Goal: Task Accomplishment & Management: Complete application form

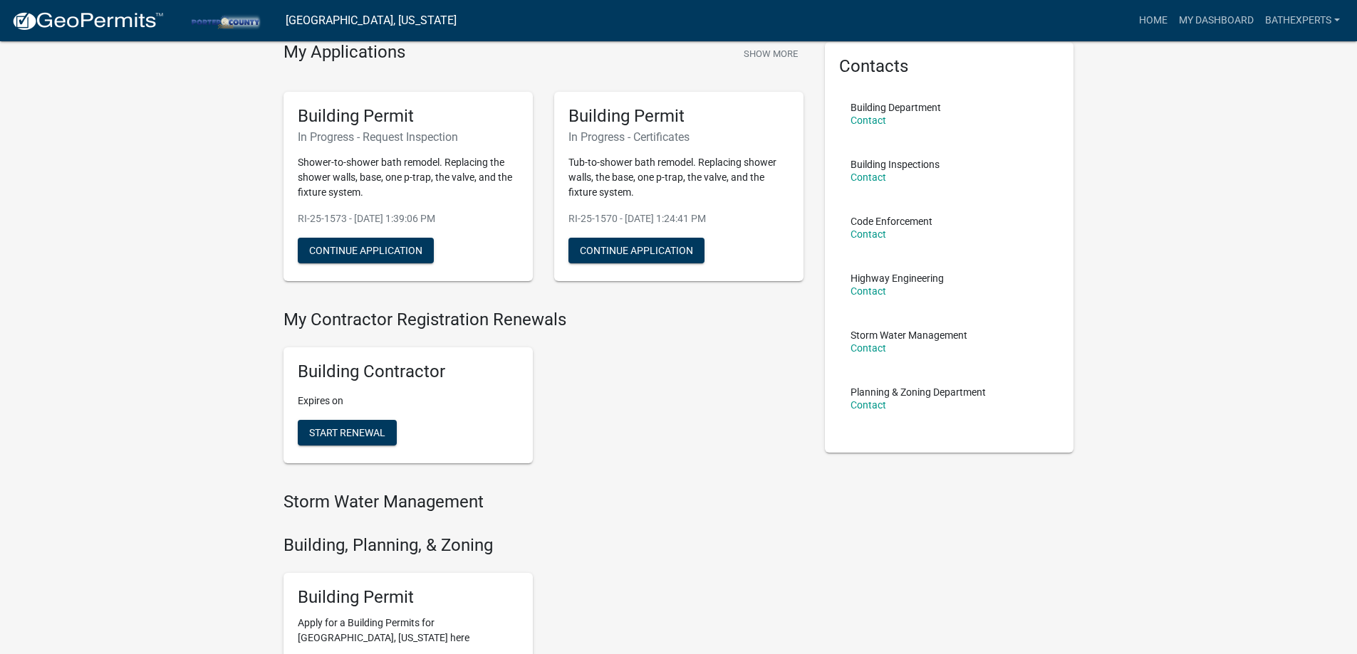
scroll to position [142, 0]
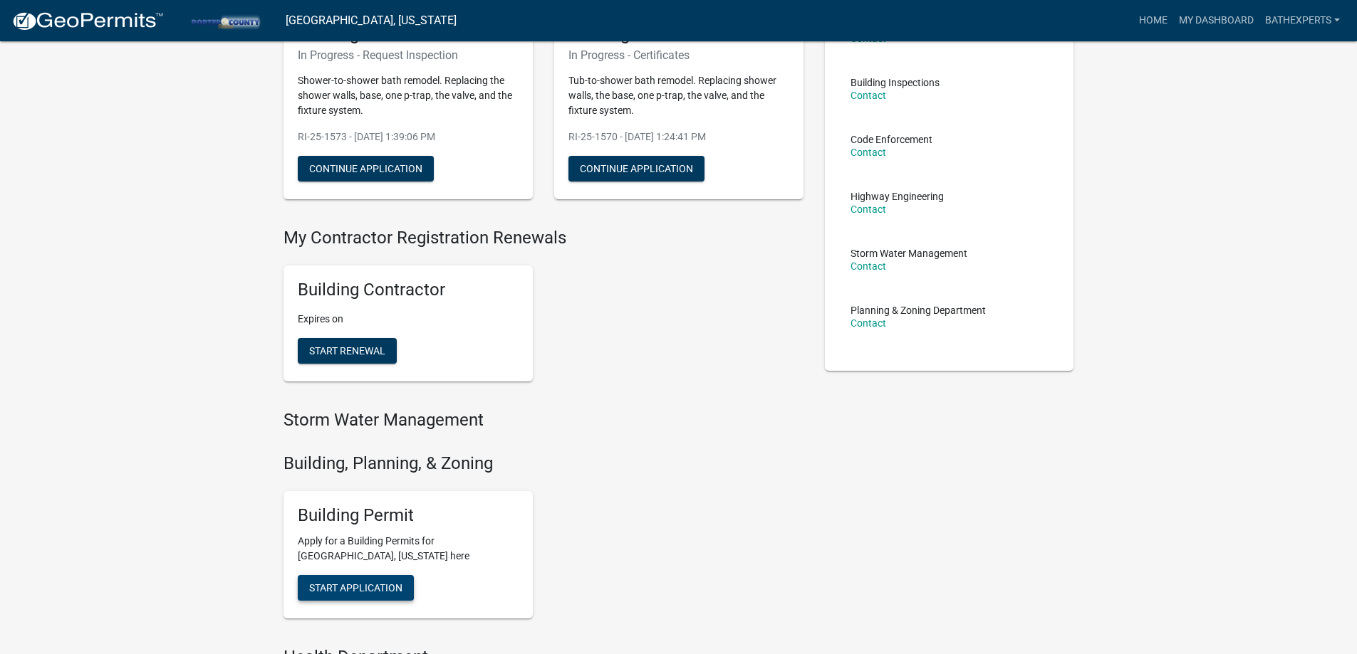
click at [377, 581] on button "Start Application" at bounding box center [356, 588] width 116 height 26
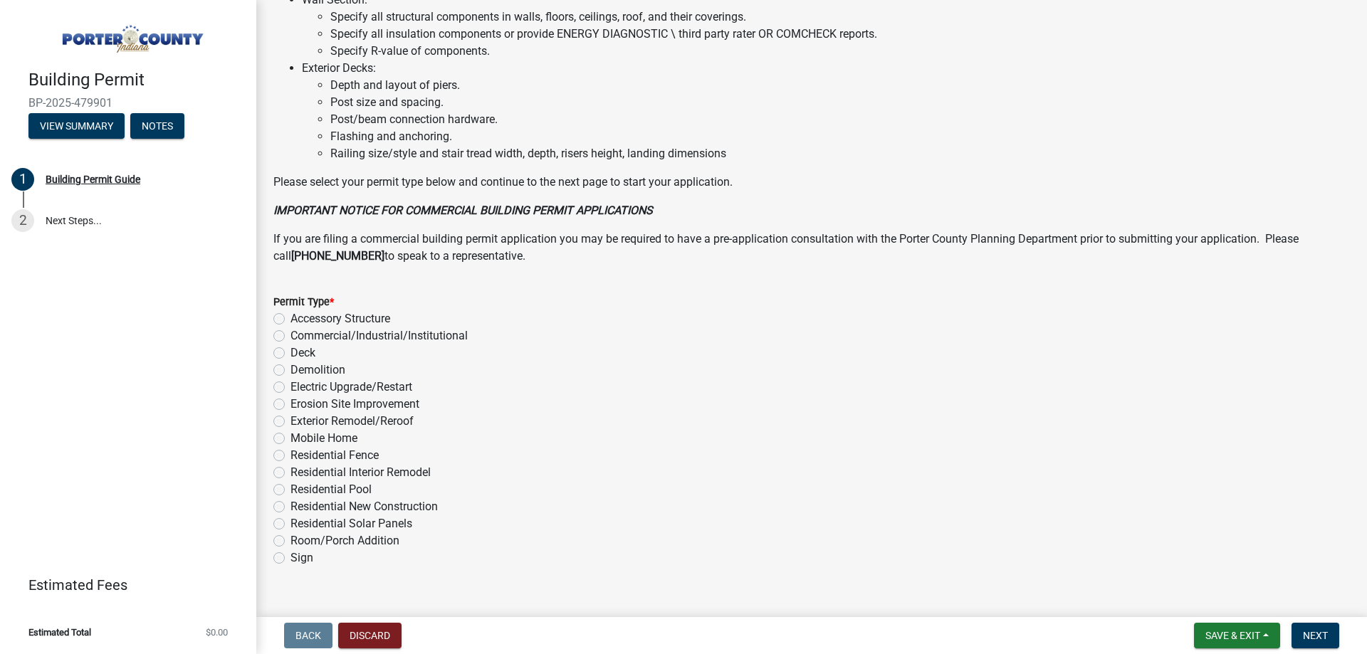
scroll to position [956, 0]
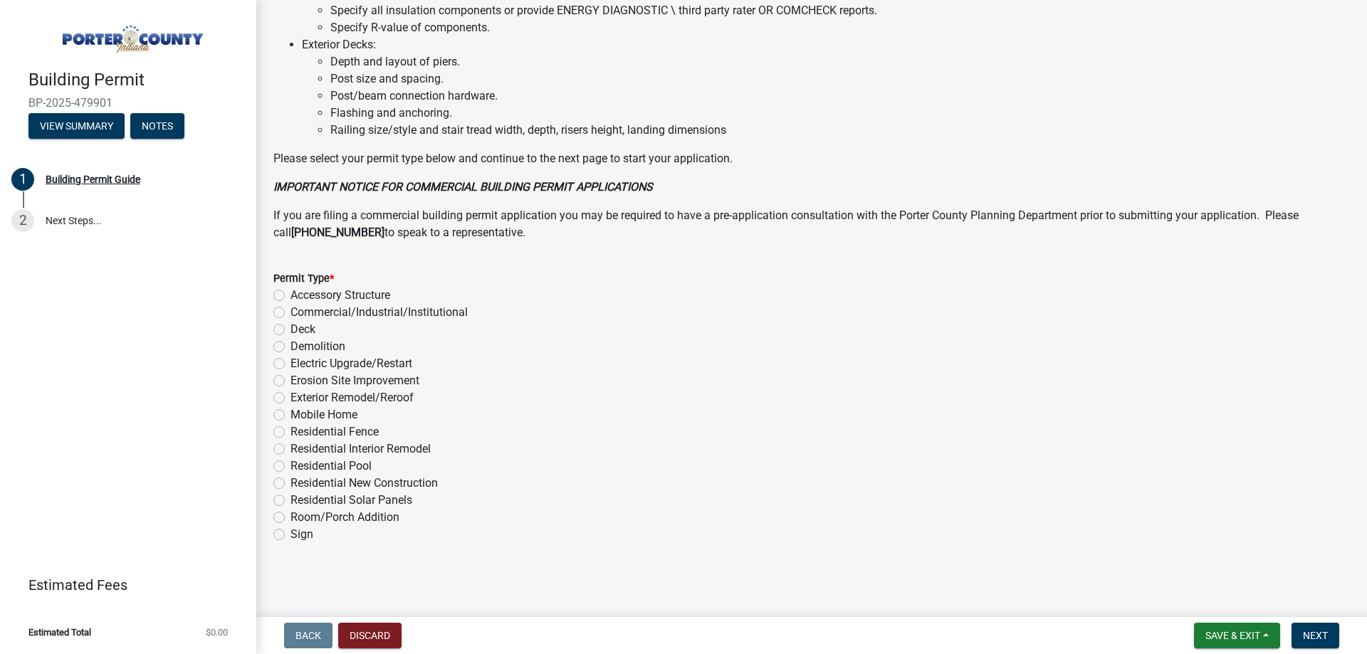
click at [291, 446] on label "Residential Interior Remodel" at bounding box center [361, 449] width 140 height 17
click at [291, 446] on input "Residential Interior Remodel" at bounding box center [295, 445] width 9 height 9
radio input "true"
click at [1240, 597] on main "Building Permit Guide share Share *WARNING FOR RESIDENTIAL NEW CONSTRUCTION APP…" at bounding box center [811, 306] width 1111 height 612
click at [1322, 642] on button "Next" at bounding box center [1316, 636] width 48 height 26
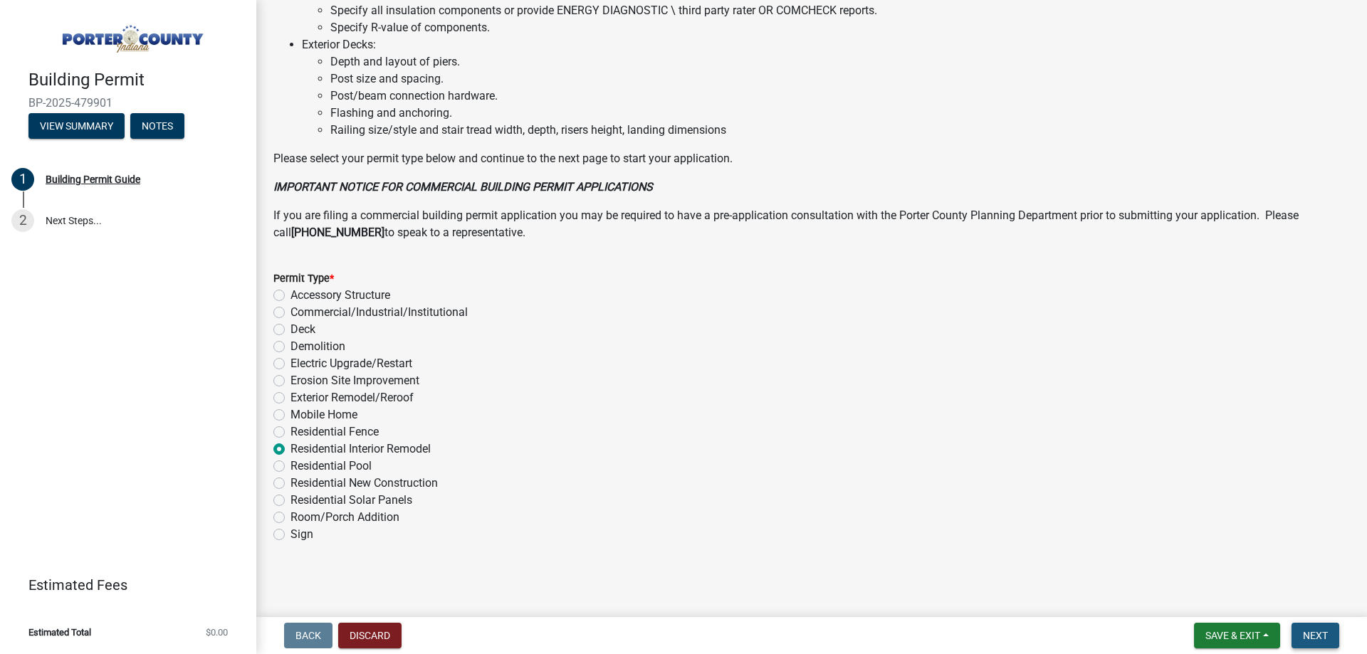
scroll to position [0, 0]
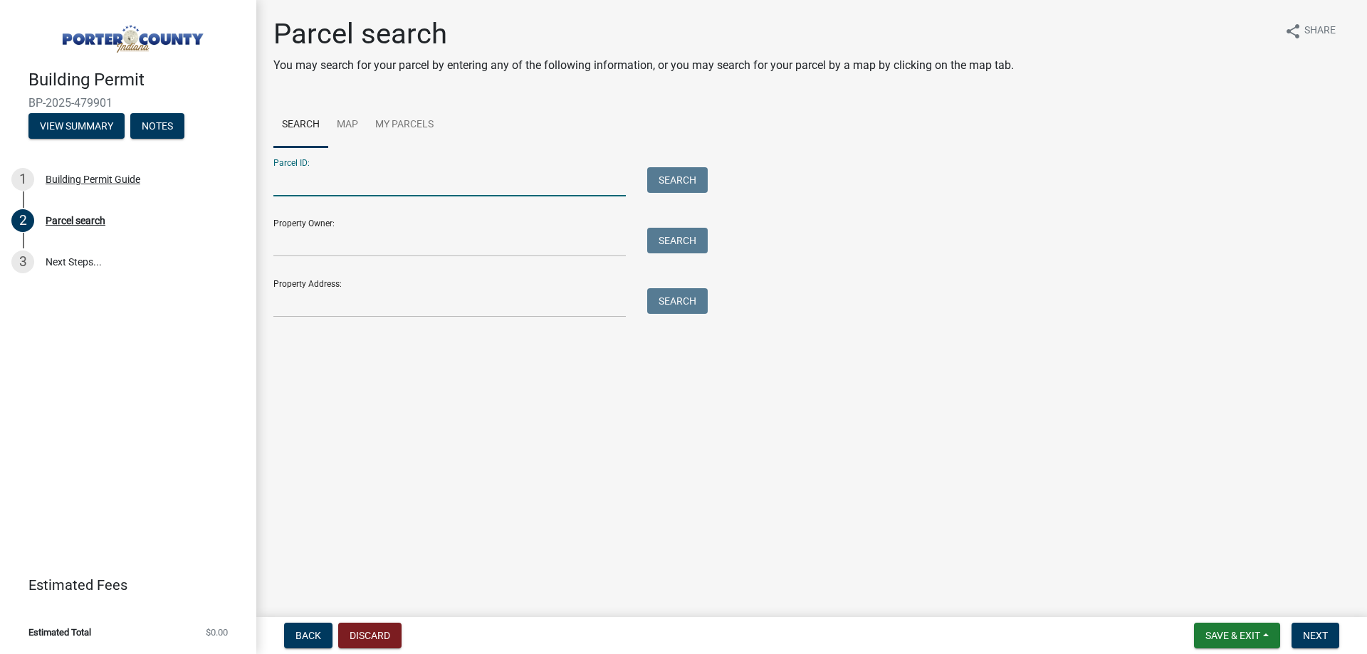
click at [351, 184] on input "Parcel ID:" at bounding box center [449, 181] width 353 height 29
click at [380, 167] on div "Parcel ID: Search" at bounding box center [486, 171] width 427 height 49
click at [372, 182] on input "Parcel ID:" at bounding box center [449, 181] width 353 height 29
paste input "64-12-10-400-004.000-018"
type input "64-12-10-400-004.000-018"
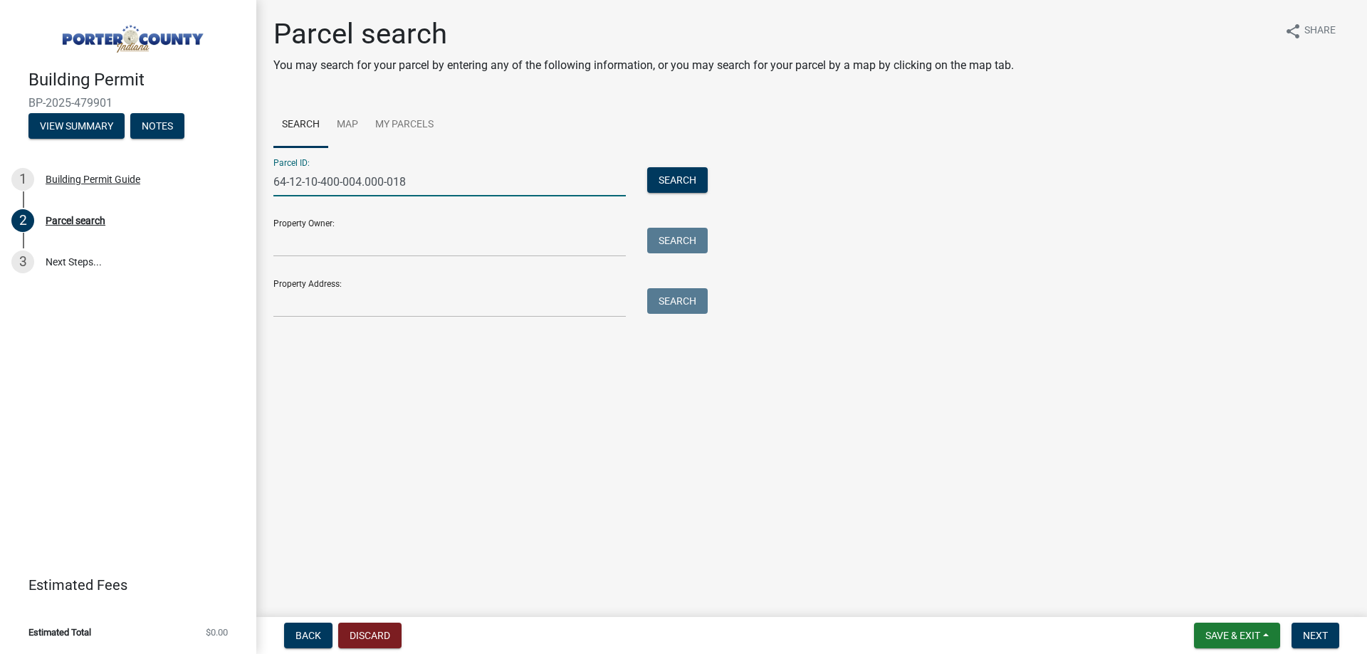
click at [714, 191] on div "Parcel ID: 64-12-10-400-004.000-018 Search Property Owner: Search Property Addr…" at bounding box center [811, 232] width 1077 height 170
click at [691, 182] on button "Search" at bounding box center [677, 180] width 61 height 26
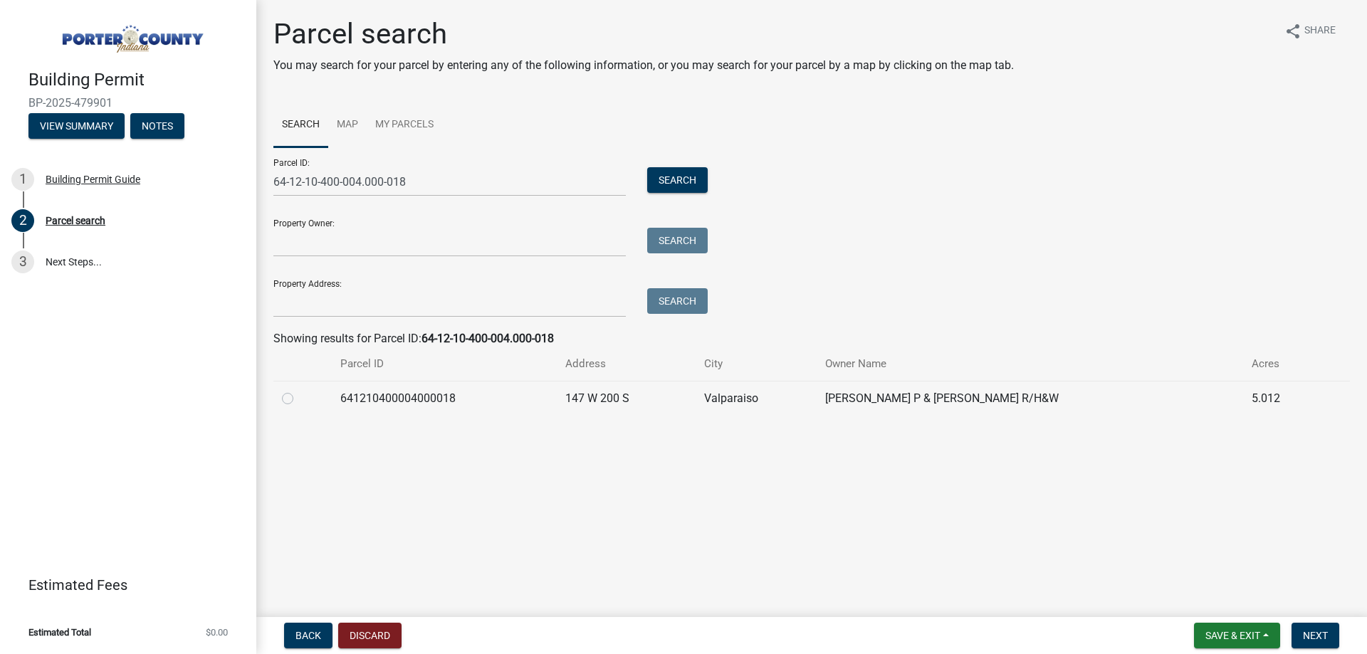
click at [299, 390] on label at bounding box center [299, 390] width 0 height 0
click at [299, 397] on input "radio" at bounding box center [303, 394] width 9 height 9
radio input "true"
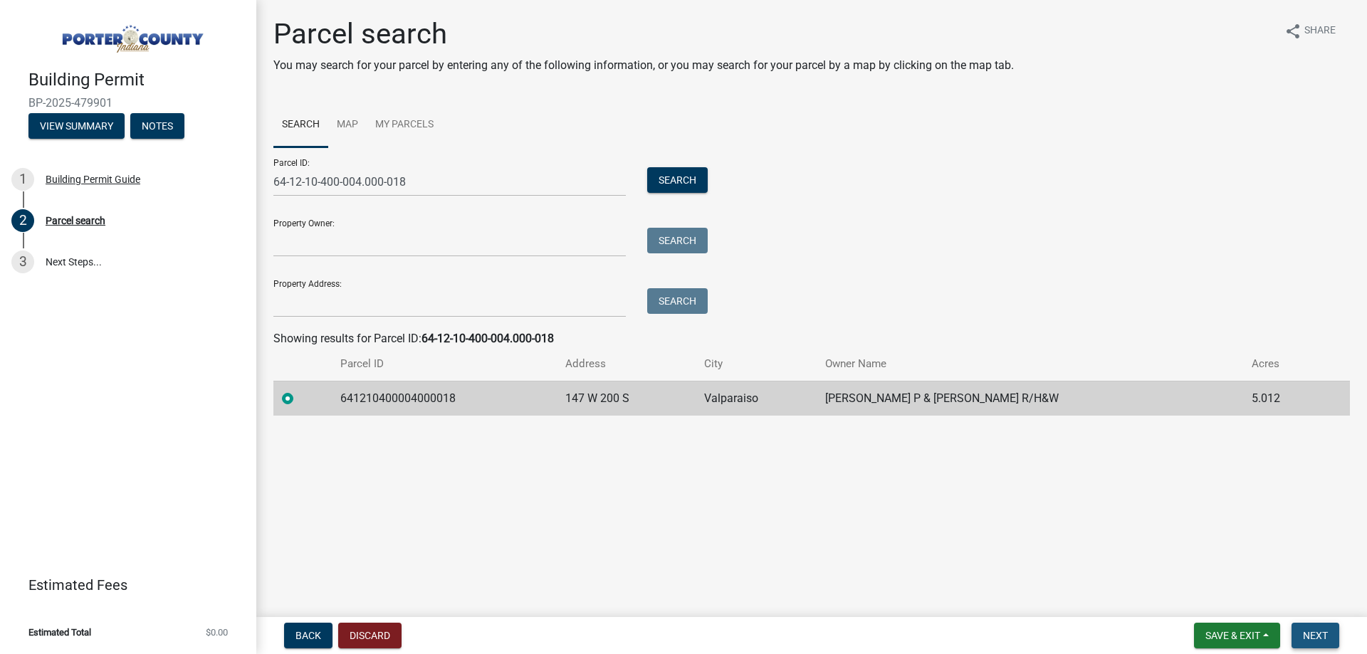
click at [1316, 630] on span "Next" at bounding box center [1315, 635] width 25 height 11
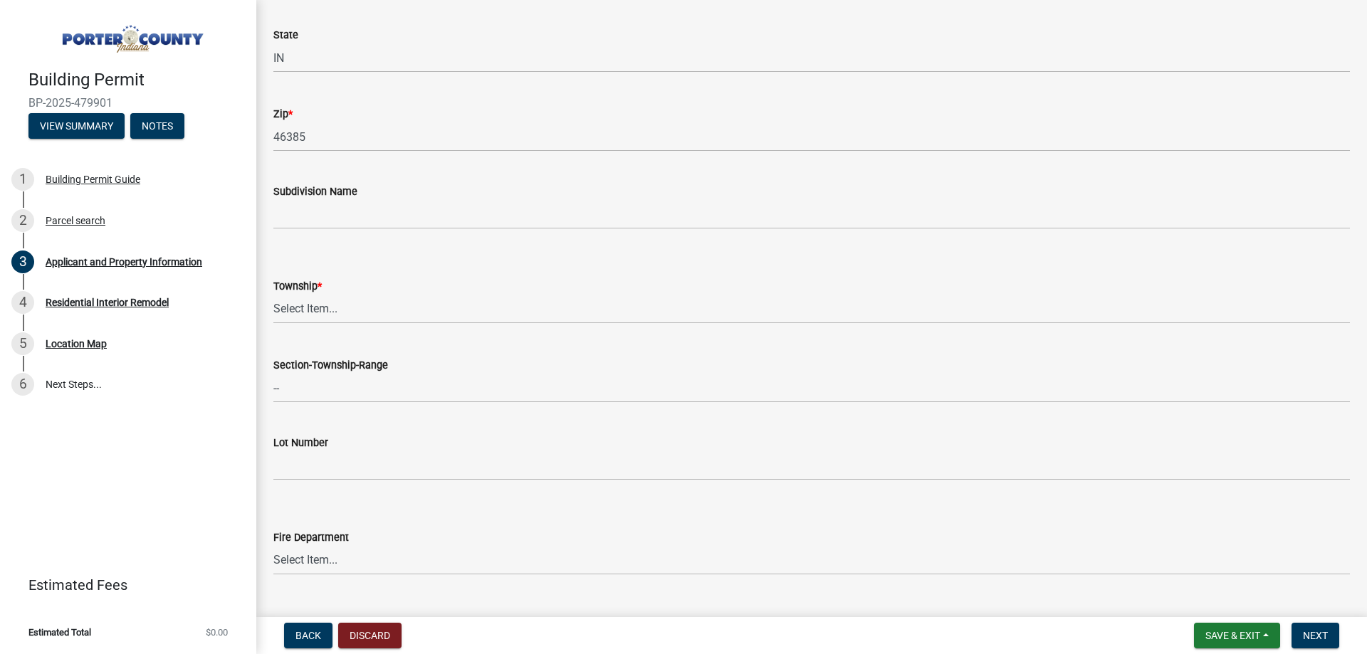
scroll to position [427, 0]
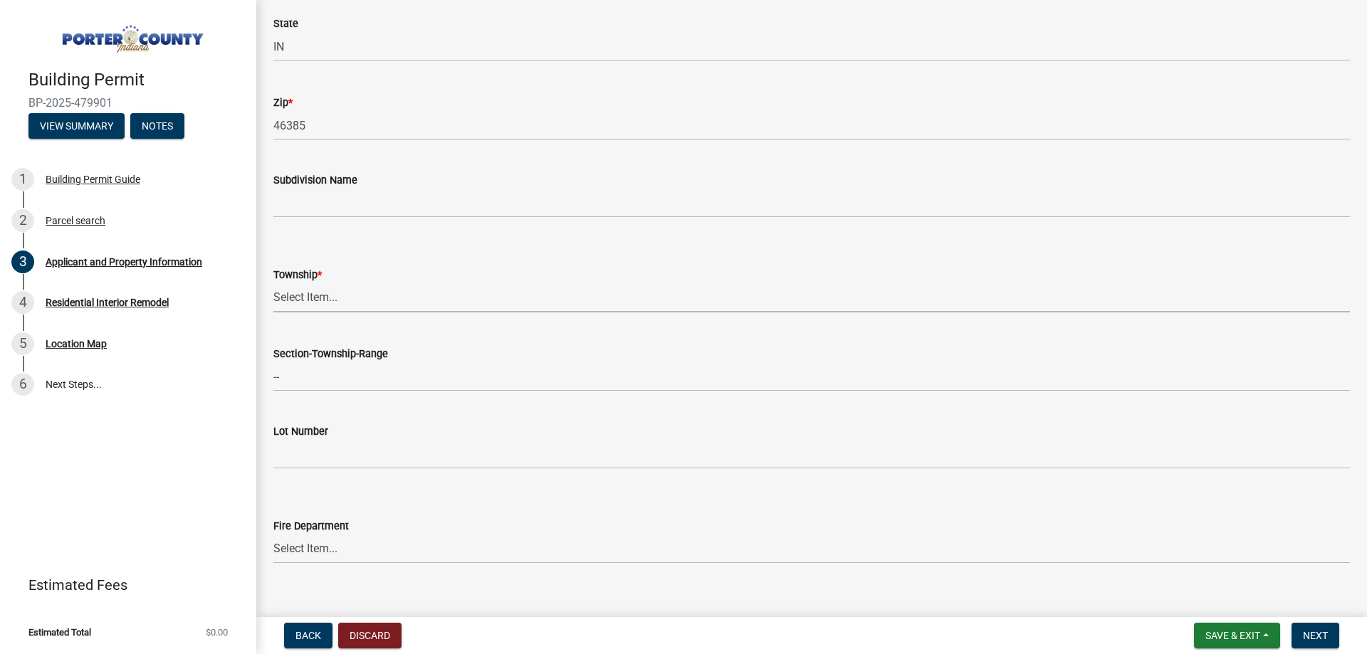
click at [366, 299] on select "Select Item... [PERSON_NAME][GEOGRAPHIC_DATA] [PERSON_NAME][GEOGRAPHIC_DATA] [G…" at bounding box center [811, 297] width 1077 height 29
click at [273, 283] on select "Select Item... [PERSON_NAME][GEOGRAPHIC_DATA] [PERSON_NAME][GEOGRAPHIC_DATA] [G…" at bounding box center [811, 297] width 1077 height 29
select select "eebc071e-620a-4db8-83e9-cb6b194c67e9"
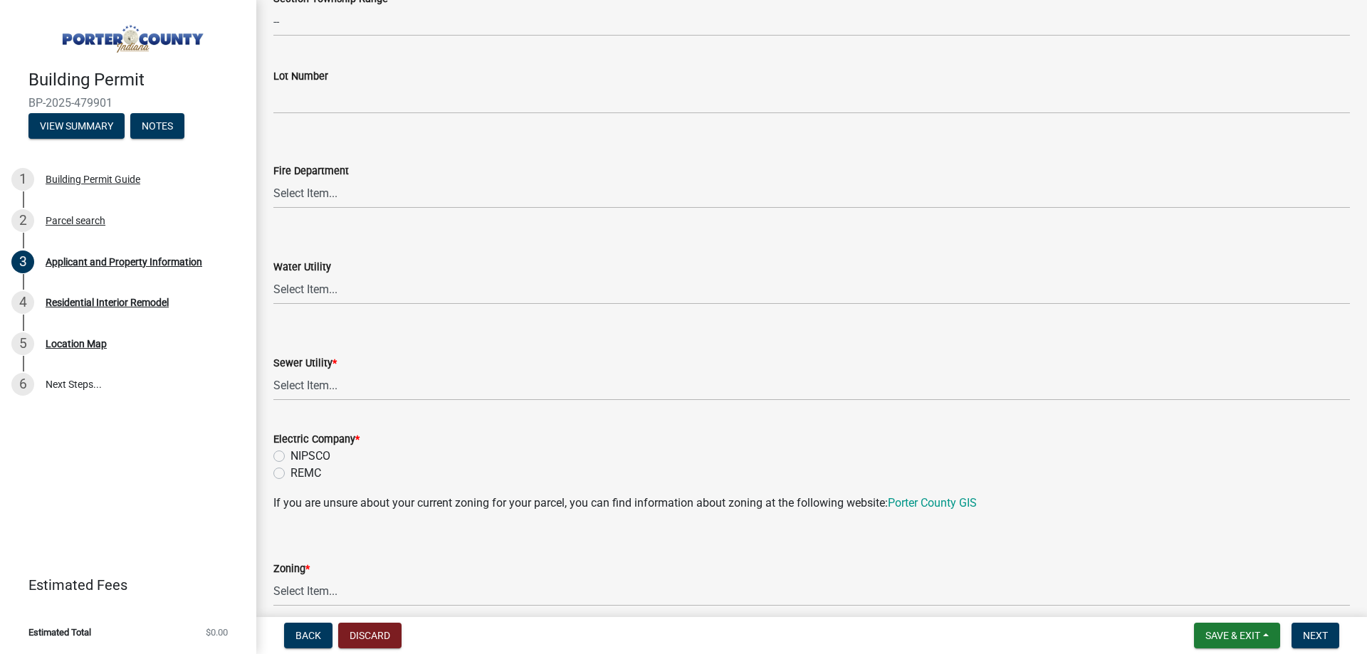
scroll to position [783, 0]
click at [340, 387] on select "Select Item... Aqua [US_STATE] Inc Damon Run Falling Waters Lake Eliza - LEACD …" at bounding box center [811, 385] width 1077 height 29
click at [273, 371] on select "Select Item... Aqua [US_STATE] Inc Damon Run Falling Waters Lake Eliza - LEACD …" at bounding box center [811, 385] width 1077 height 29
select select "ea6751d4-6bf7-4a16-89ee-f7801ab82aa1"
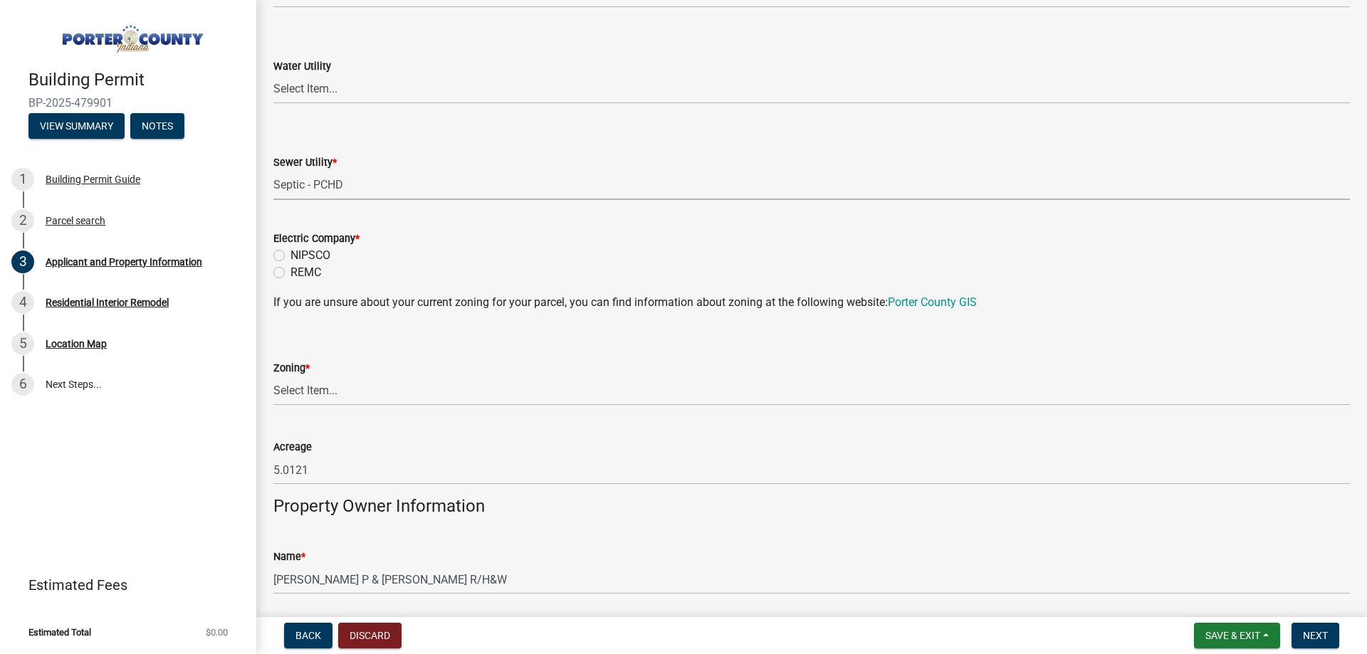
scroll to position [997, 0]
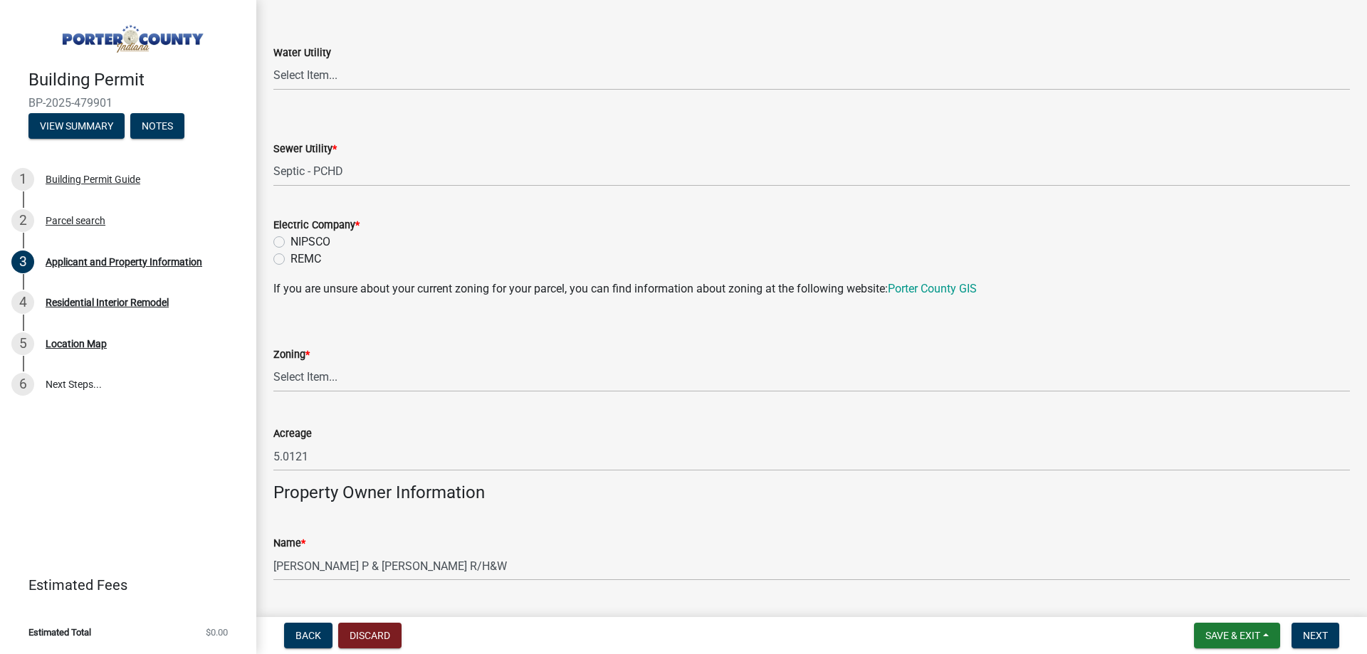
click at [291, 263] on label "REMC" at bounding box center [306, 259] width 31 height 17
click at [291, 260] on input "REMC" at bounding box center [295, 255] width 9 height 9
radio input "true"
click at [337, 395] on wm-data-entity-input "Zoning * Select Item... A1 A2 CH CM CN I1 I2 I3 IN MP OT P1 P2 PUD R1 R2 R3 R4 …" at bounding box center [811, 357] width 1077 height 96
click at [335, 376] on select "Select Item... A1 A2 CH CM CN I1 I2 I3 IN MP OT P1 P2 PUD R1 R2 R3 R4 RL RR" at bounding box center [811, 377] width 1077 height 29
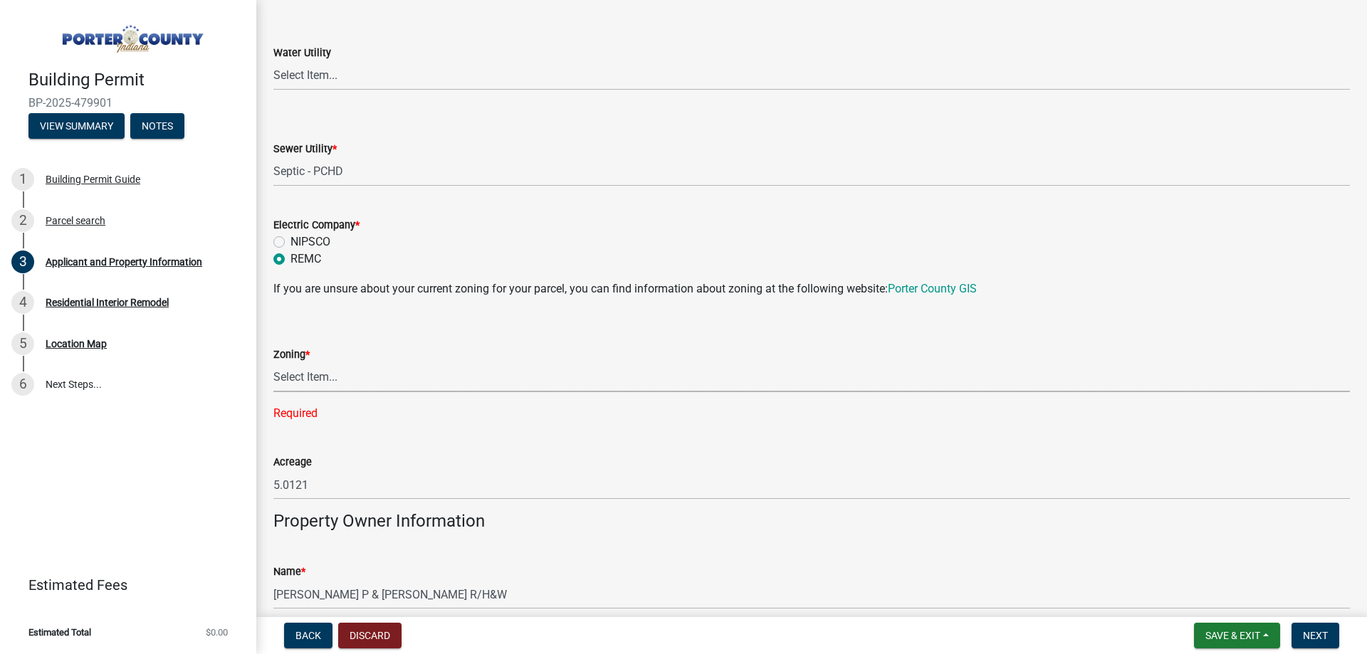
click at [318, 369] on select "Select Item... A1 A2 CH CM CN I1 I2 I3 IN MP OT P1 P2 PUD R1 R2 R3 R4 RL RR" at bounding box center [811, 377] width 1077 height 29
click at [273, 363] on select "Select Item... A1 A2 CH CM CN I1 I2 I3 IN MP OT P1 P2 PUD R1 R2 R3 R4 RL RR" at bounding box center [811, 377] width 1077 height 29
select select "271bd504-2c49-4a3f-937e-0db1d3436bac"
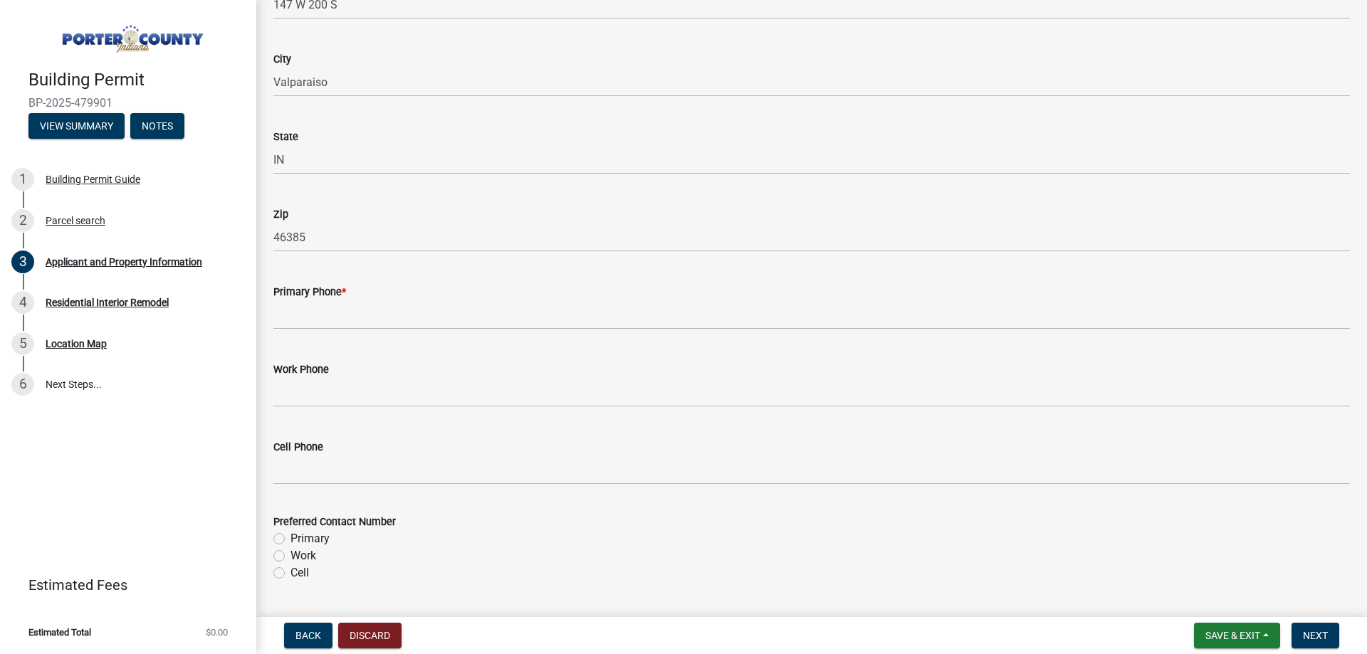
scroll to position [1638, 0]
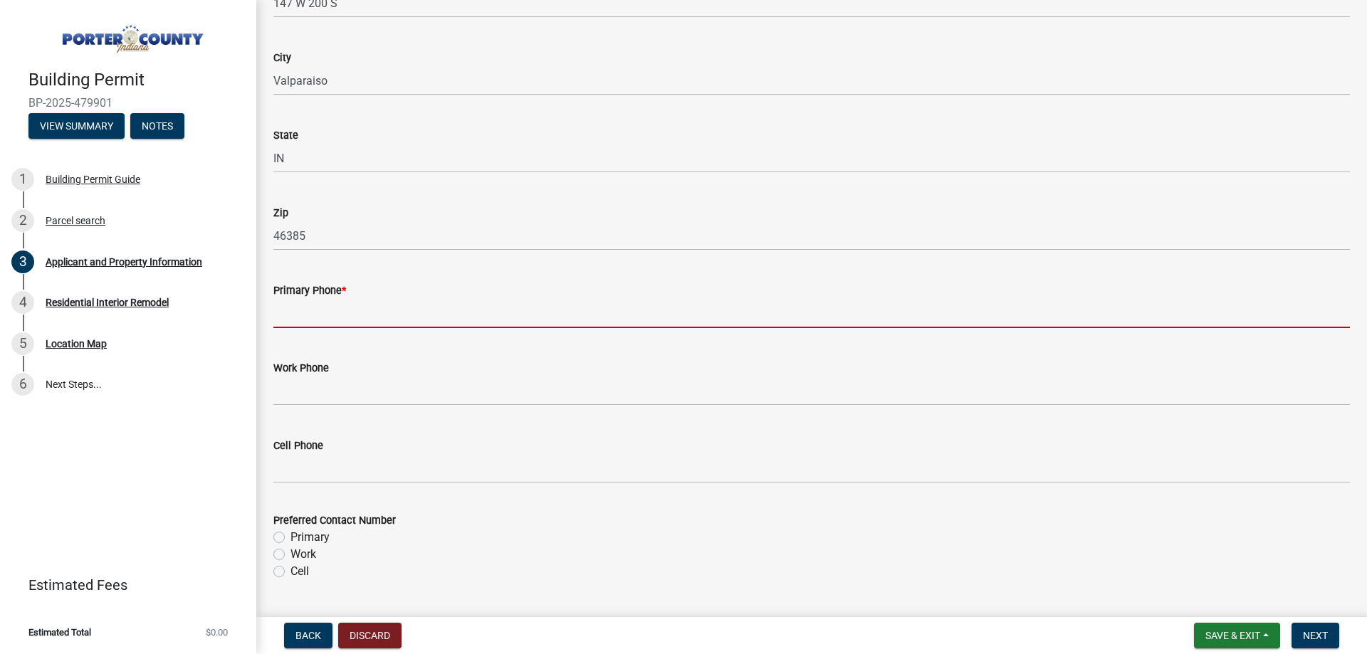
click at [355, 305] on input "Primary Phone *" at bounding box center [811, 313] width 1077 height 29
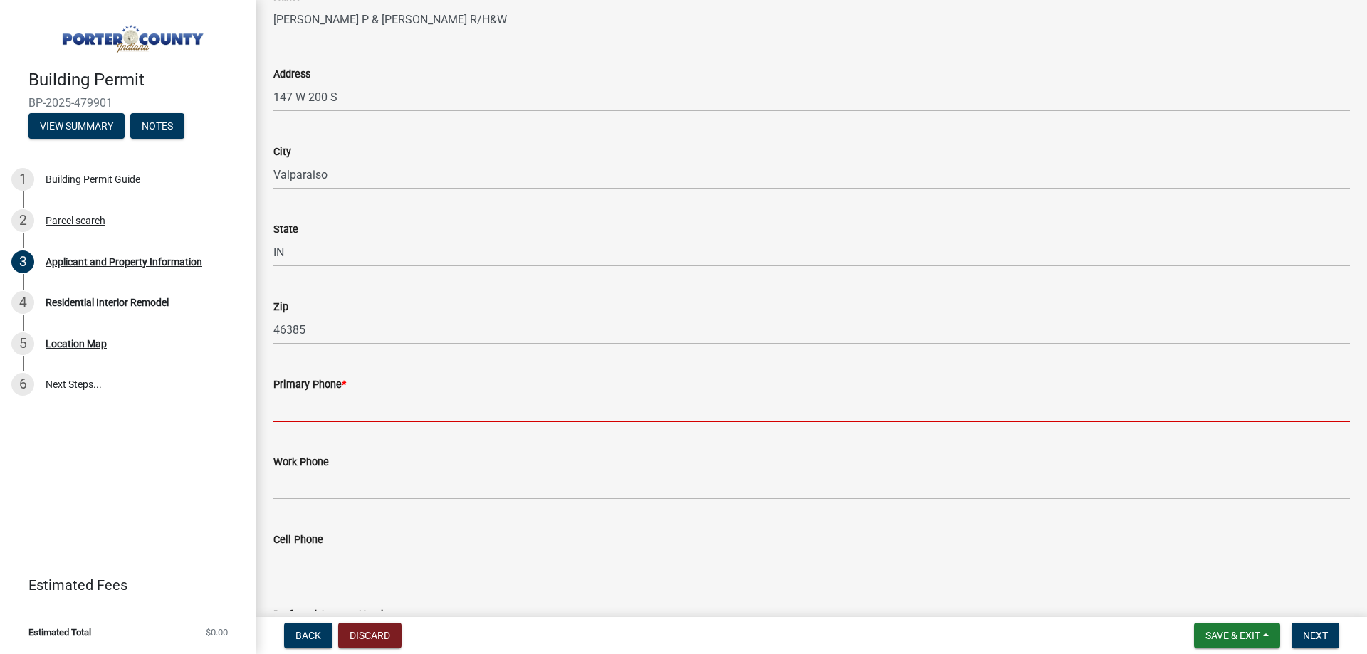
scroll to position [1511, 0]
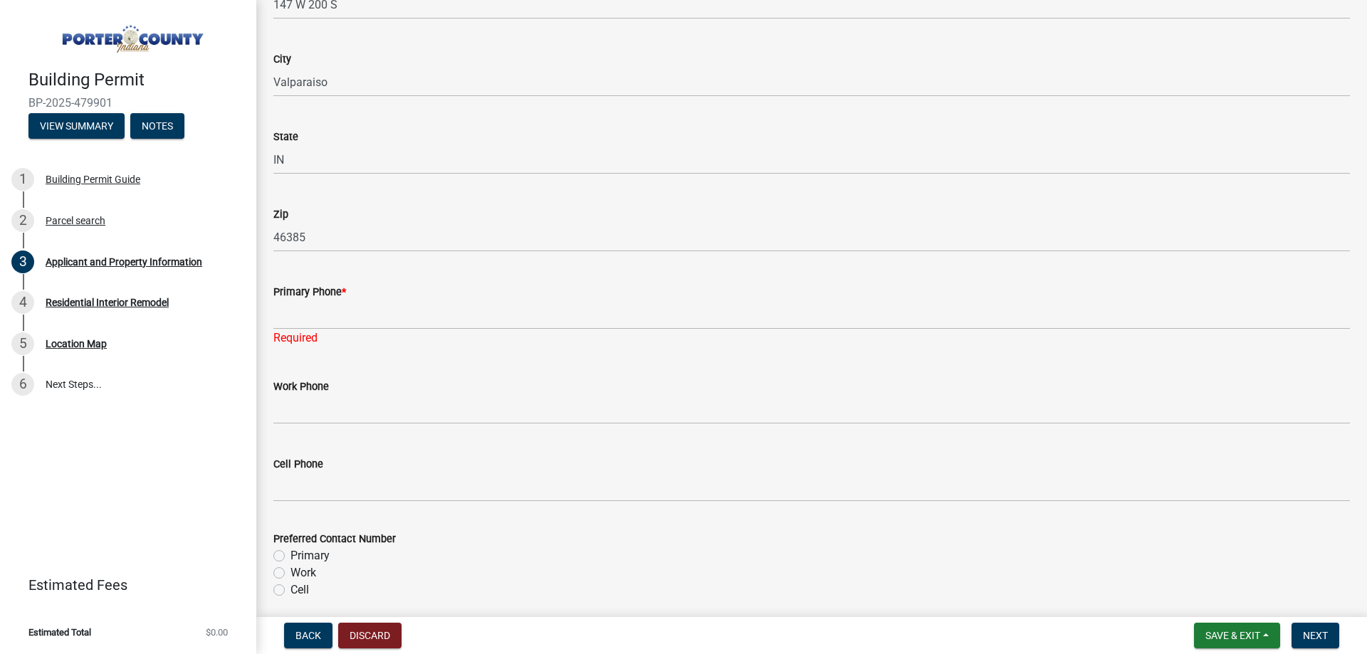
scroll to position [1709, 0]
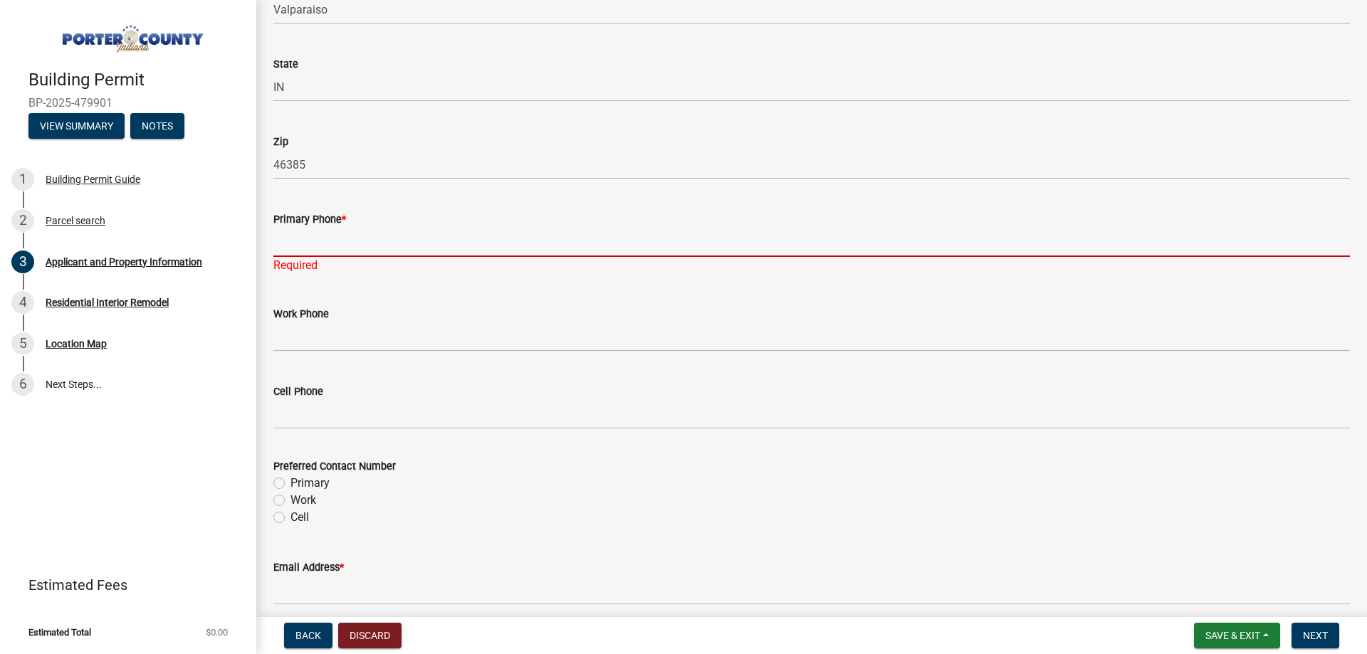
click at [333, 250] on input "Primary Phone *" at bounding box center [811, 242] width 1077 height 29
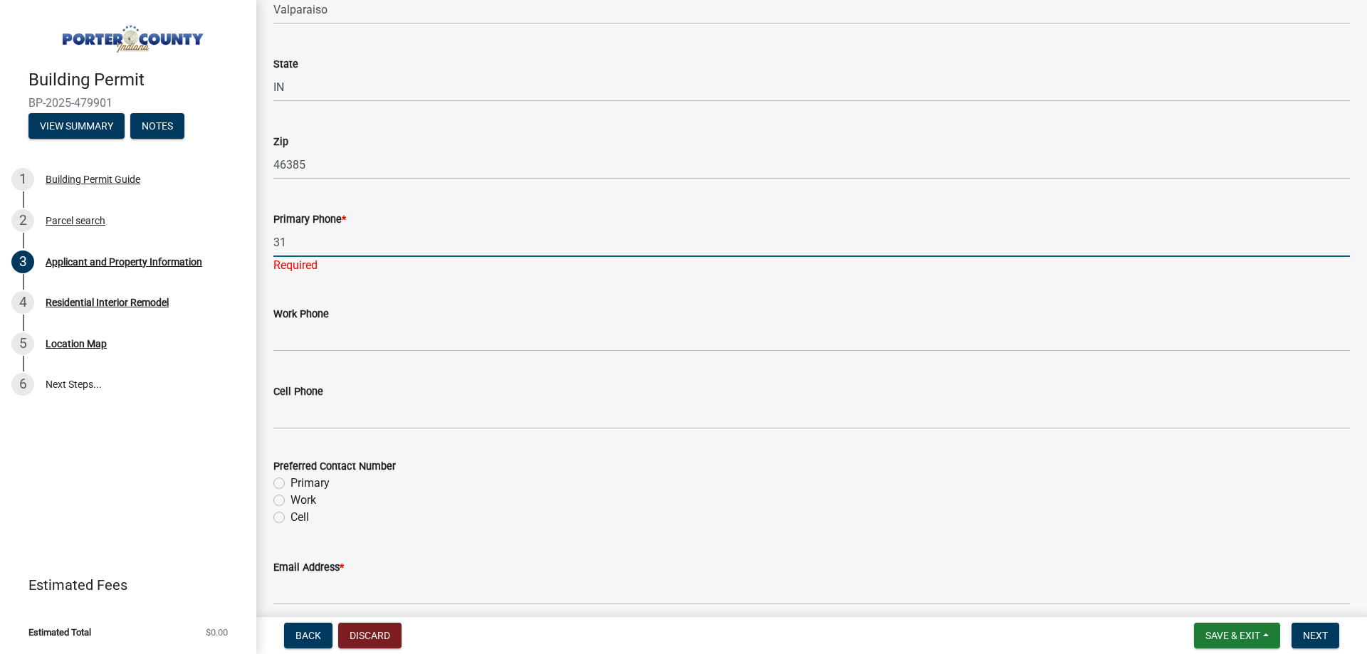
type input "3"
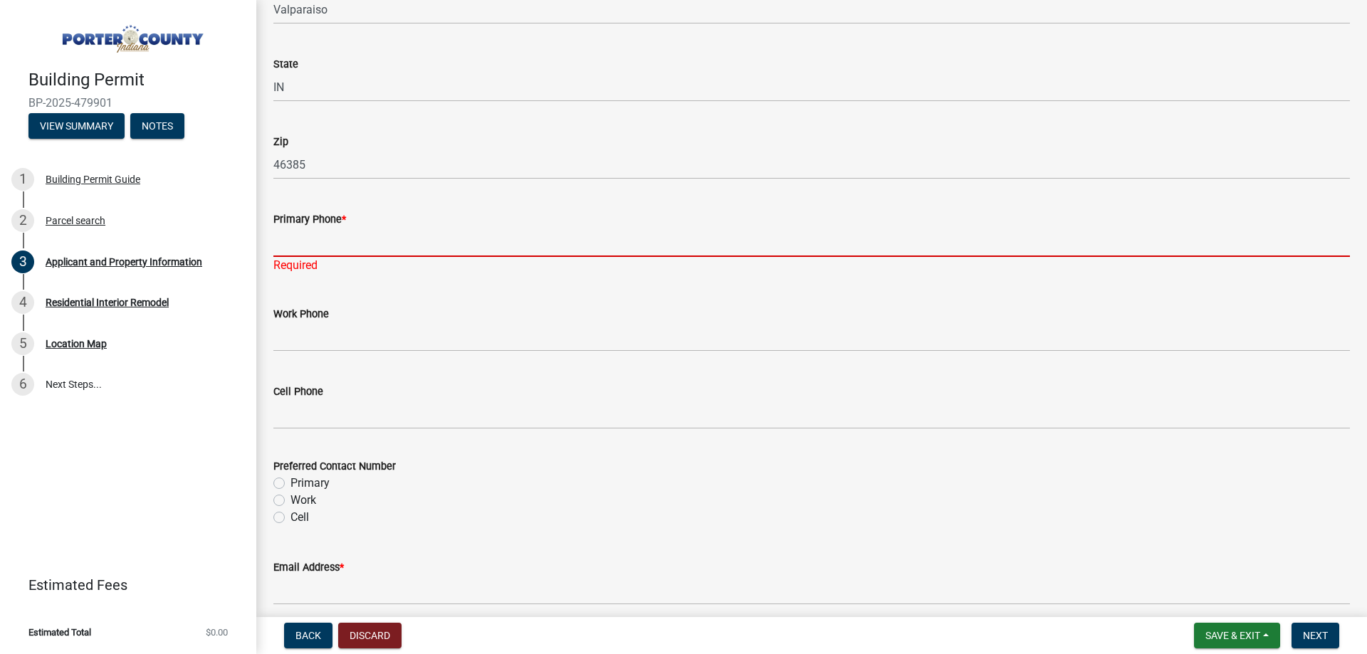
click at [331, 241] on input "Primary Phone *" at bounding box center [811, 242] width 1077 height 29
paste input "[PHONE_NUMBER]"
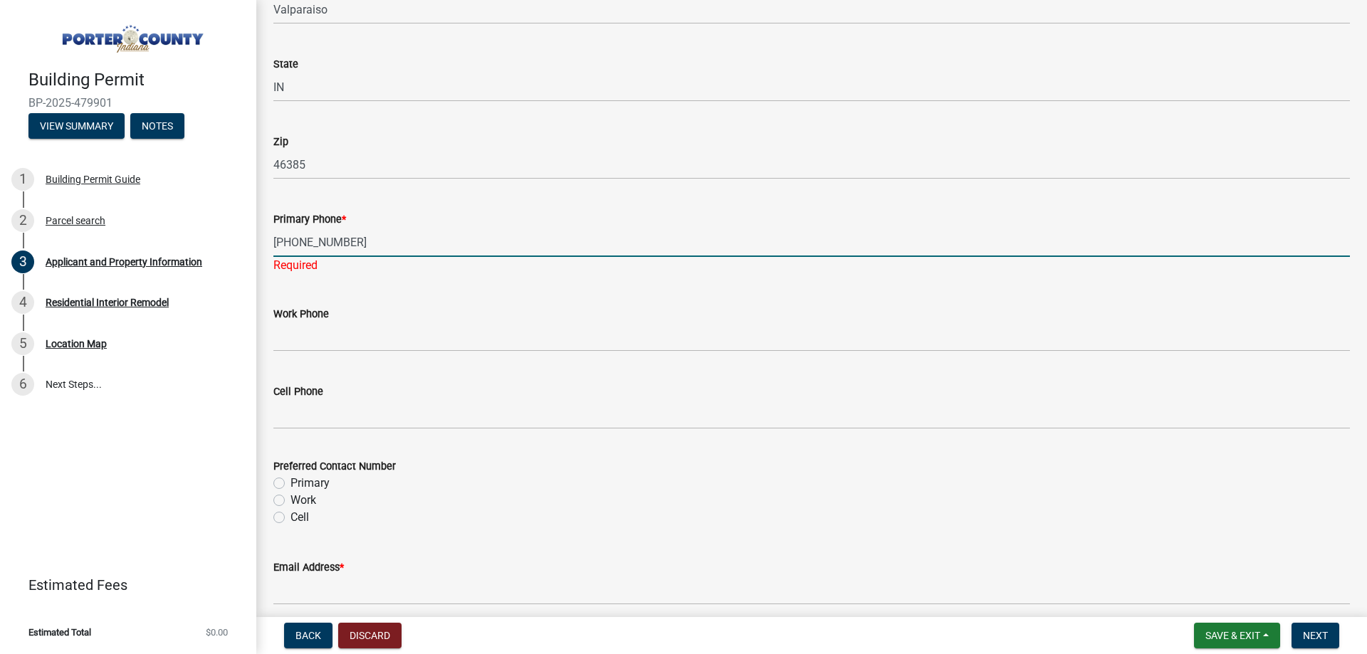
type input "[PHONE_NUMBER]"
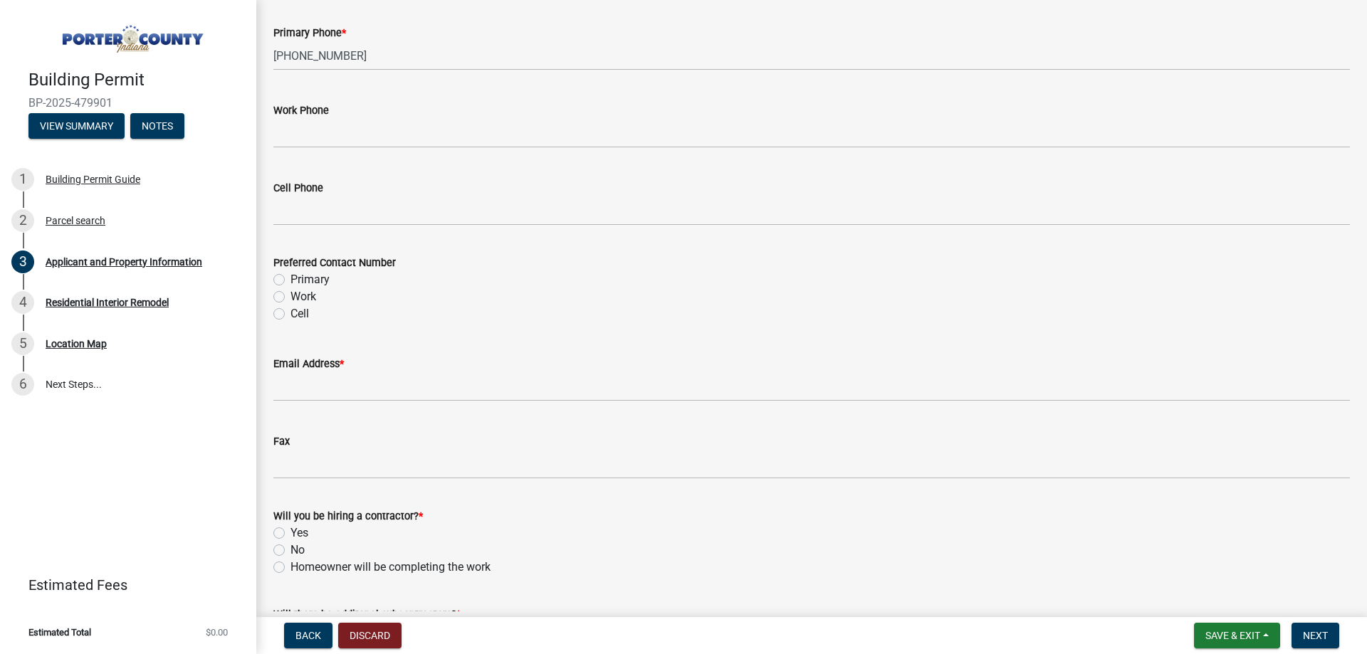
scroll to position [1923, 0]
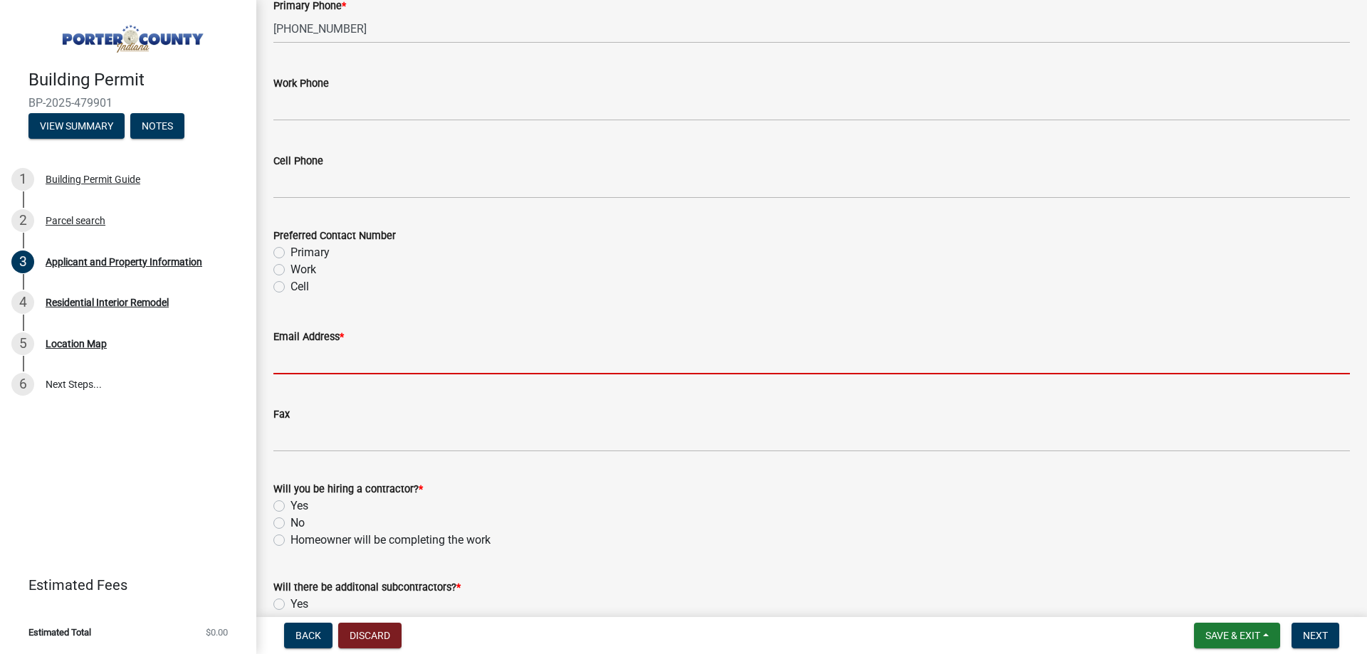
click at [338, 372] on input "Email Address *" at bounding box center [811, 359] width 1077 height 29
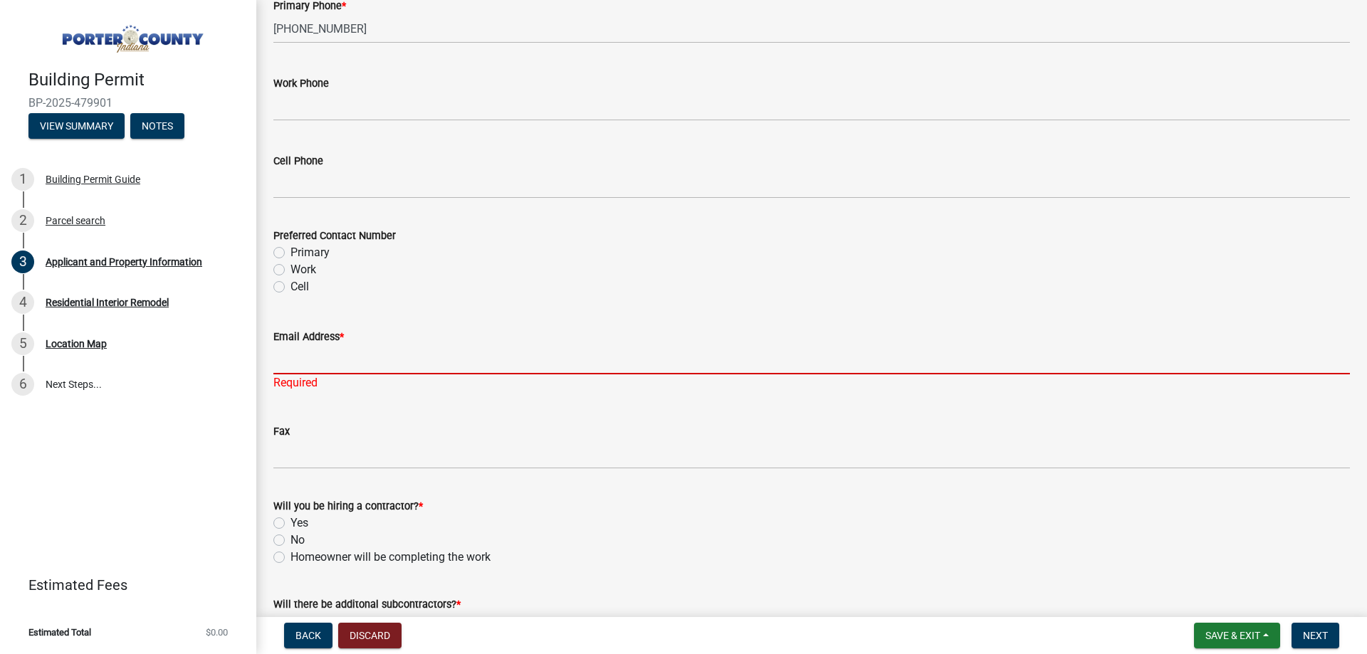
click at [330, 357] on input "Email Address *" at bounding box center [811, 359] width 1077 height 29
paste input "[PERSON_NAME][EMAIL_ADDRESS][DOMAIN_NAME]"
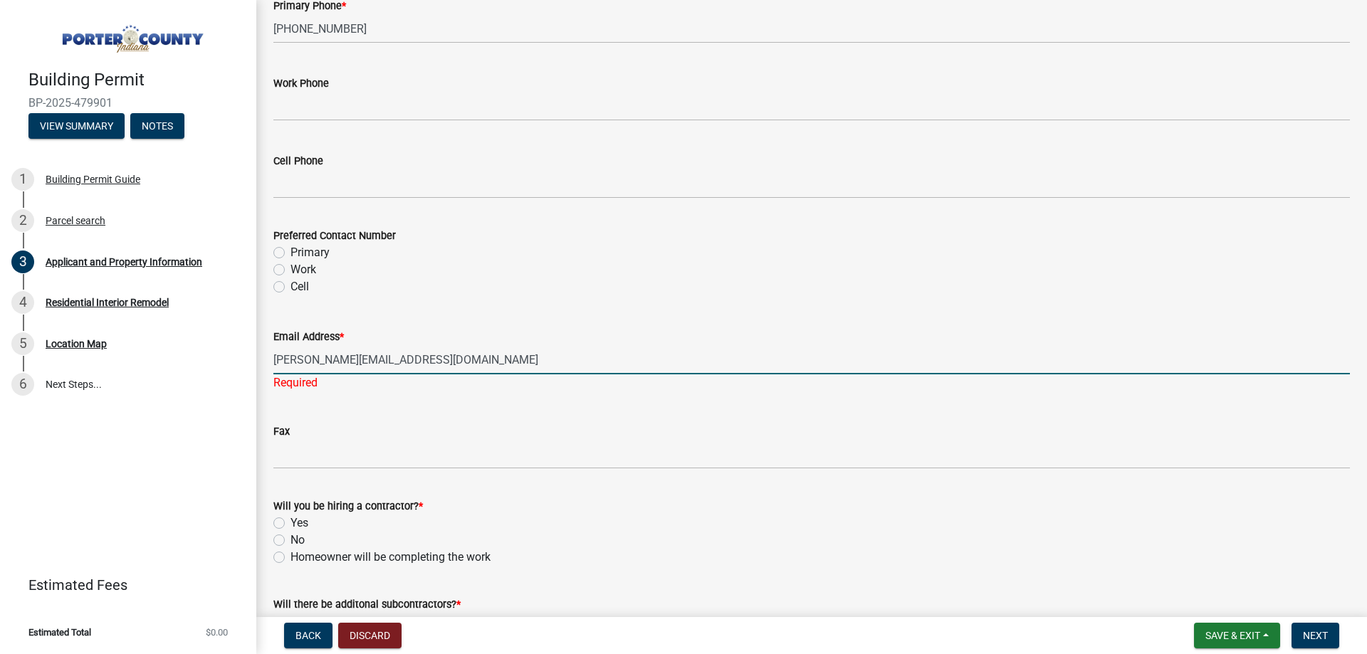
type input "[PERSON_NAME][EMAIL_ADDRESS][DOMAIN_NAME]"
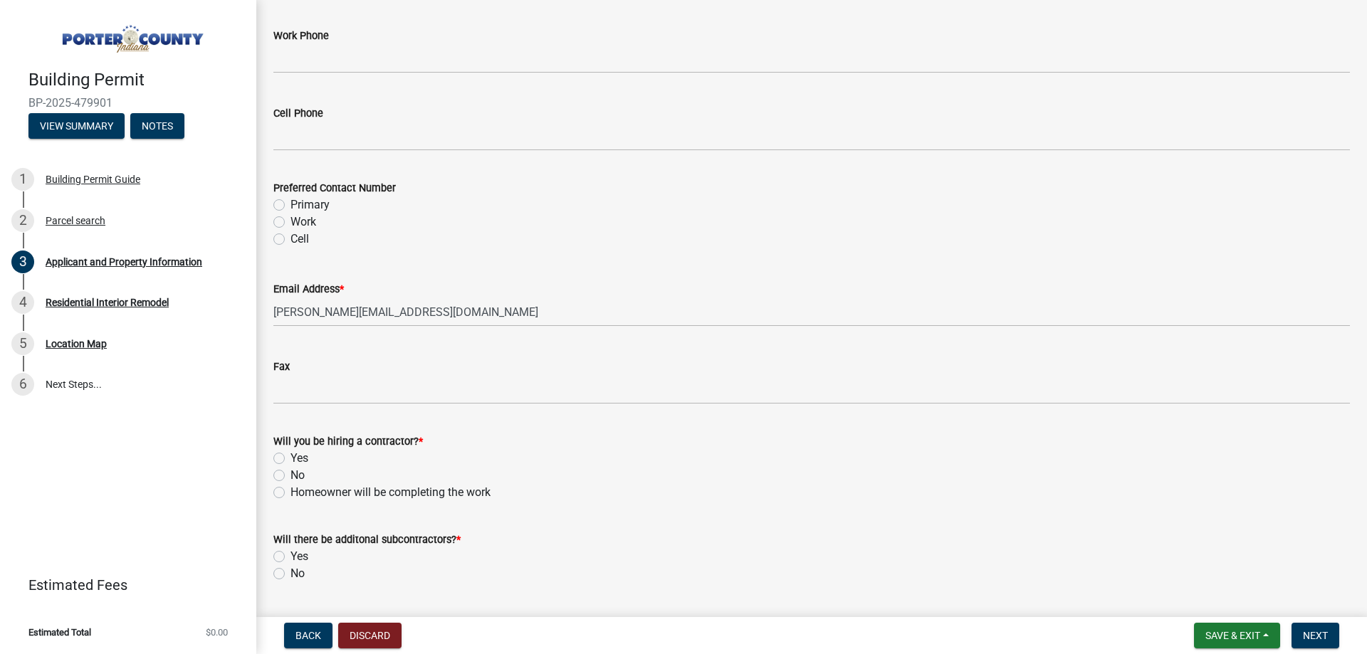
scroll to position [1994, 0]
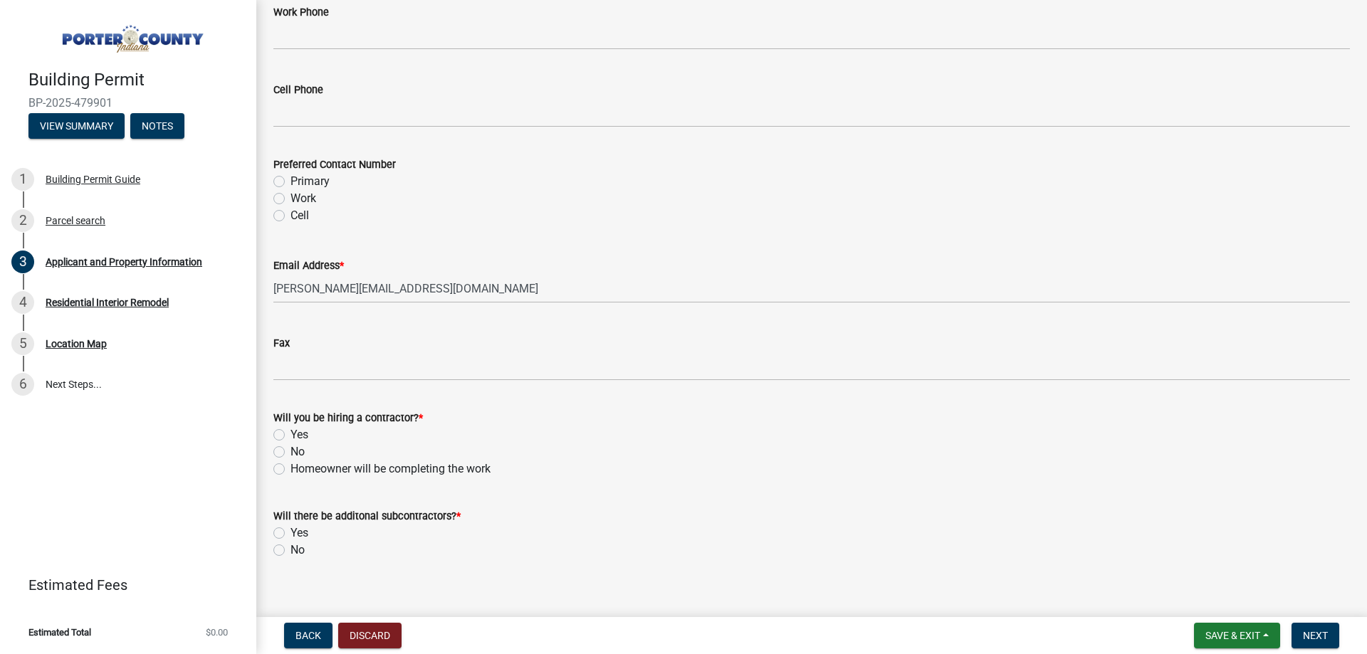
click at [291, 436] on label "Yes" at bounding box center [300, 435] width 18 height 17
click at [291, 436] on input "Yes" at bounding box center [295, 431] width 9 height 9
radio input "true"
click at [291, 454] on label "No" at bounding box center [298, 452] width 14 height 17
click at [291, 453] on input "No" at bounding box center [295, 448] width 9 height 9
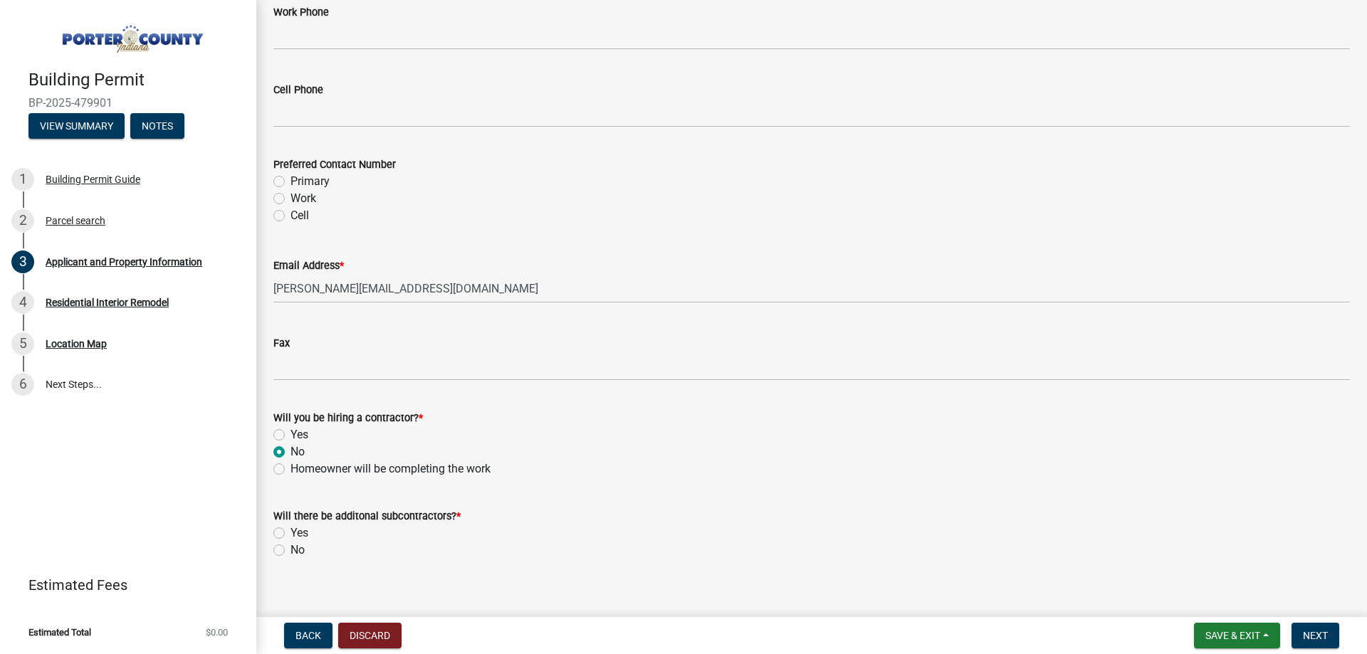
radio input "true"
click at [291, 553] on label "No" at bounding box center [298, 550] width 14 height 17
click at [291, 551] on input "No" at bounding box center [295, 546] width 9 height 9
radio input "true"
click at [291, 439] on label "Yes" at bounding box center [300, 435] width 18 height 17
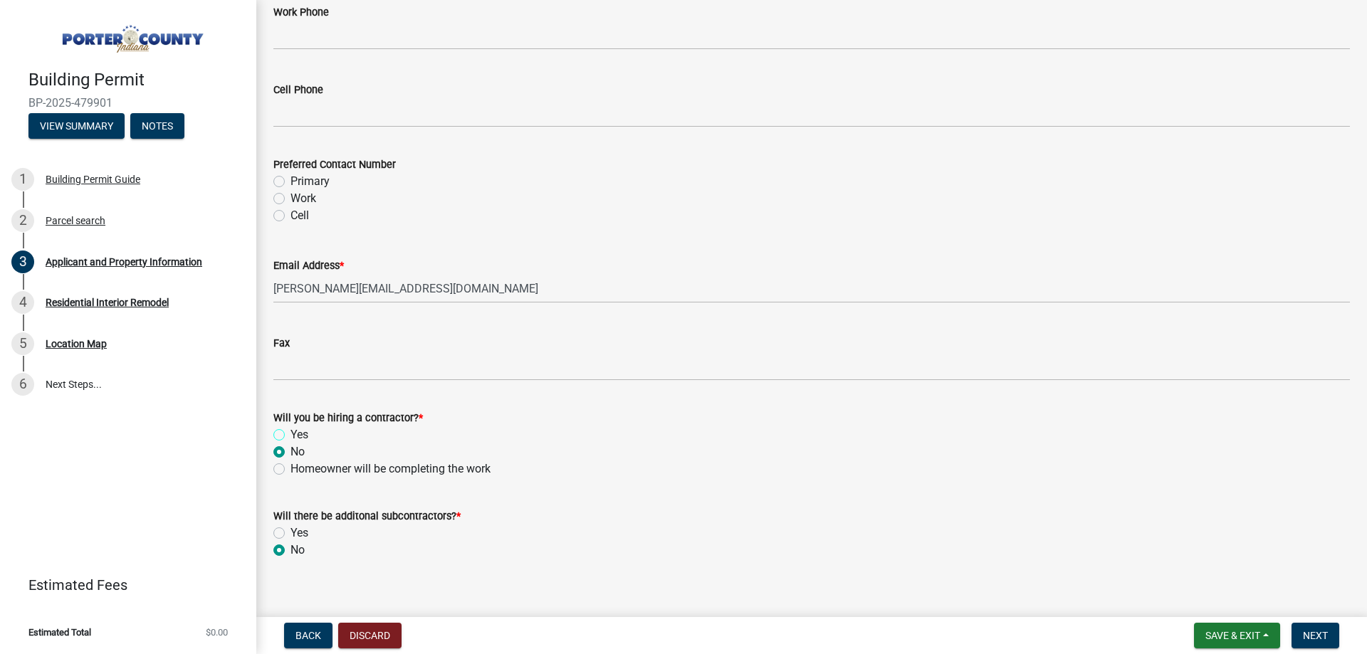
click at [291, 436] on input "Yes" at bounding box center [295, 431] width 9 height 9
radio input "true"
click at [291, 454] on label "No" at bounding box center [298, 452] width 14 height 17
click at [291, 453] on input "No" at bounding box center [295, 448] width 9 height 9
radio input "true"
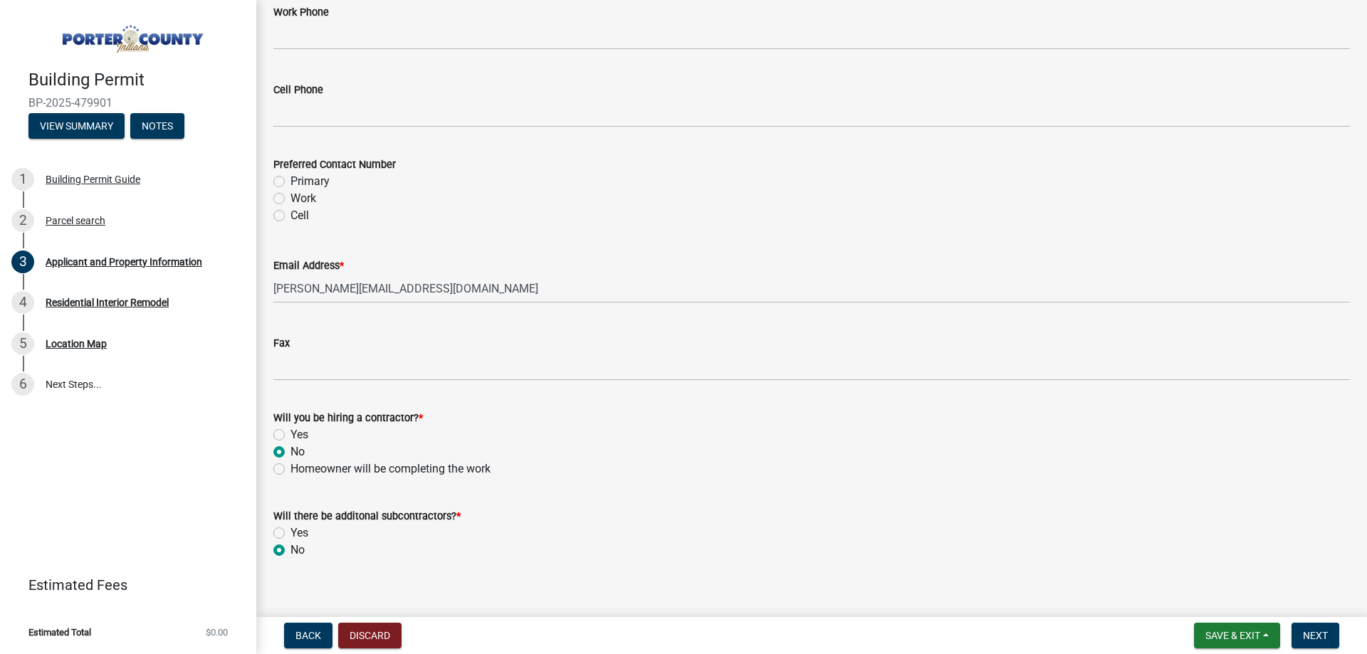
click at [291, 434] on label "Yes" at bounding box center [300, 435] width 18 height 17
click at [291, 434] on input "Yes" at bounding box center [295, 431] width 9 height 9
radio input "true"
click at [1335, 630] on button "Next" at bounding box center [1316, 636] width 48 height 26
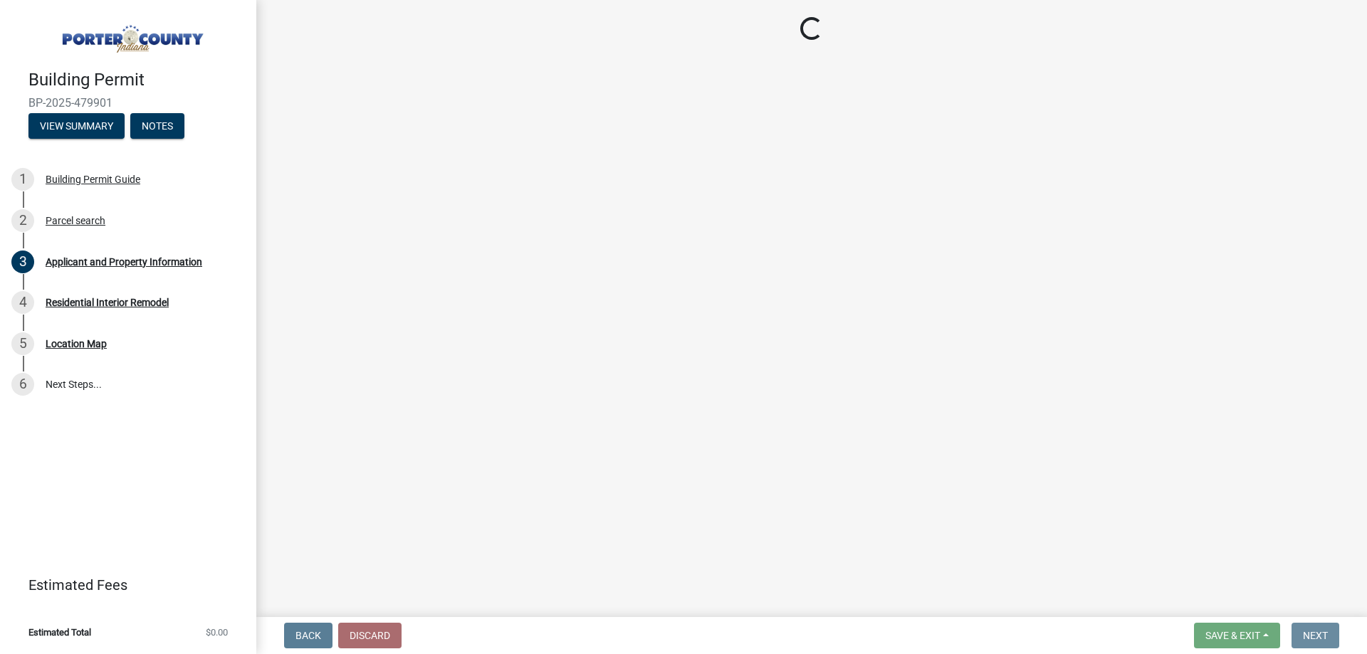
scroll to position [0, 0]
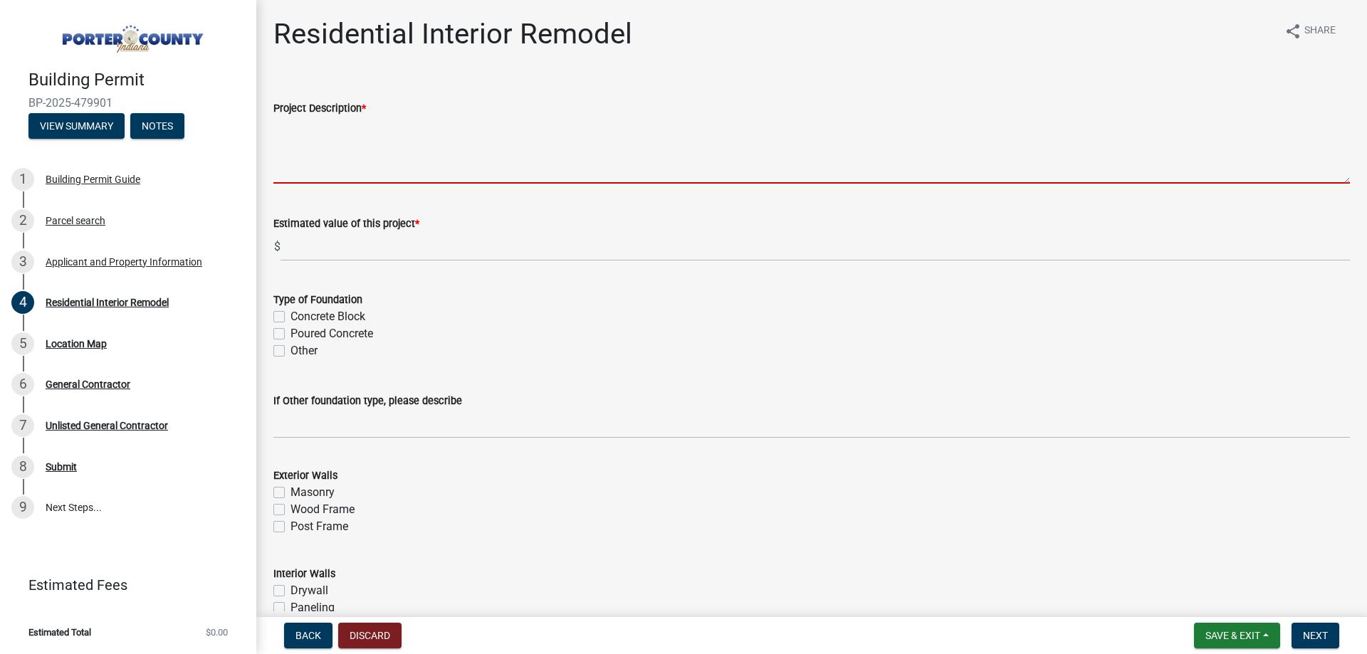
click at [385, 182] on textarea "Project Description *" at bounding box center [811, 150] width 1077 height 67
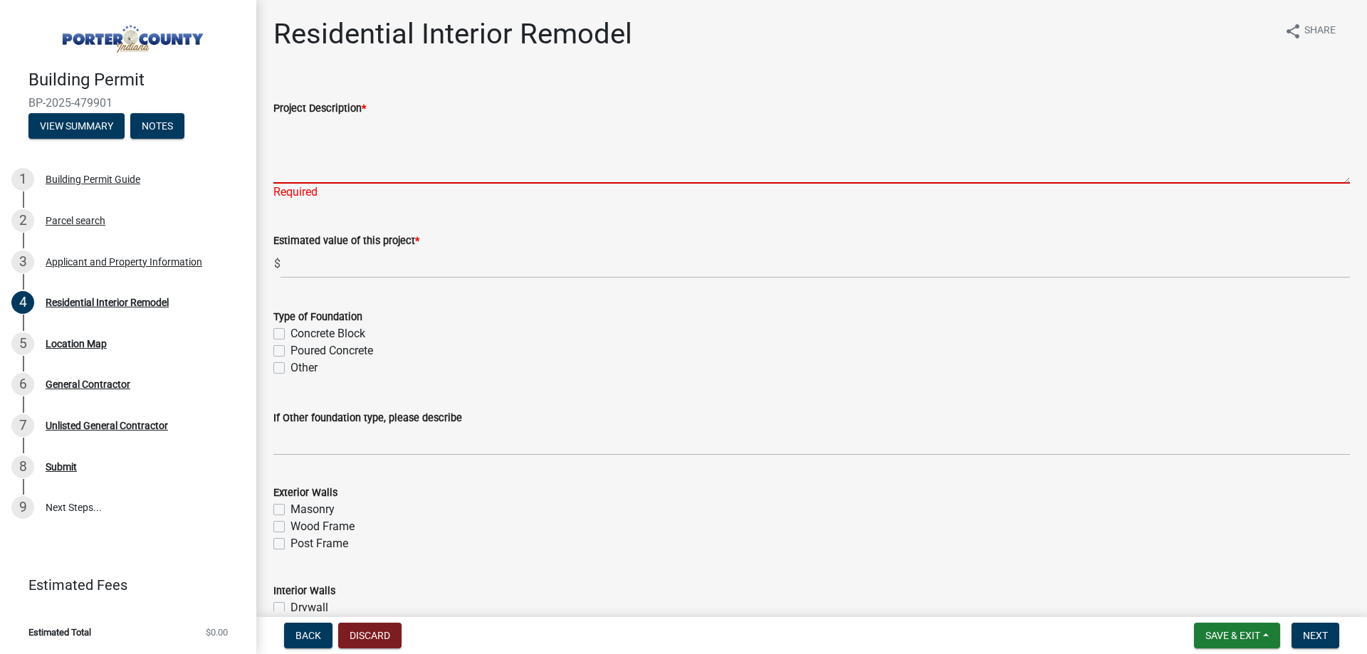
paste textarea "Tub to shower bath remodel. Replacing the base, walls, fixture system, and valv…"
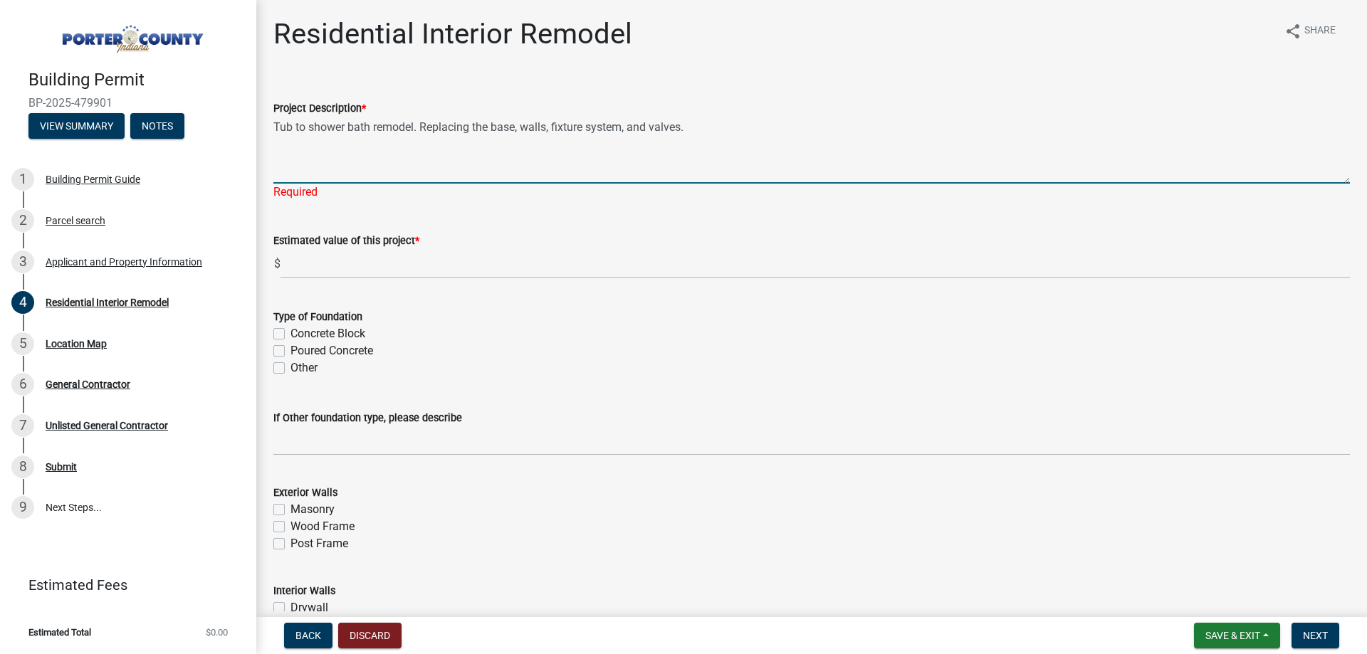
paste textarea "Bath remodel. Replacing one p-trap, the valve, and the fixture system."
click at [490, 125] on textarea "Tub to shower bath remodel. Replacing the base, walls, fixture system, and valv…" at bounding box center [811, 150] width 1077 height 67
click at [853, 132] on textarea "Tub to shower bath remodel. Replacing the shower walls, base, fixture system, a…" at bounding box center [811, 150] width 1077 height 67
drag, startPoint x: 853, startPoint y: 132, endPoint x: 1058, endPoint y: 127, distance: 204.5
click at [1058, 127] on textarea "Tub to shower bath remodel. Replacing the shower walls, base, fixture system, a…" at bounding box center [811, 150] width 1077 height 67
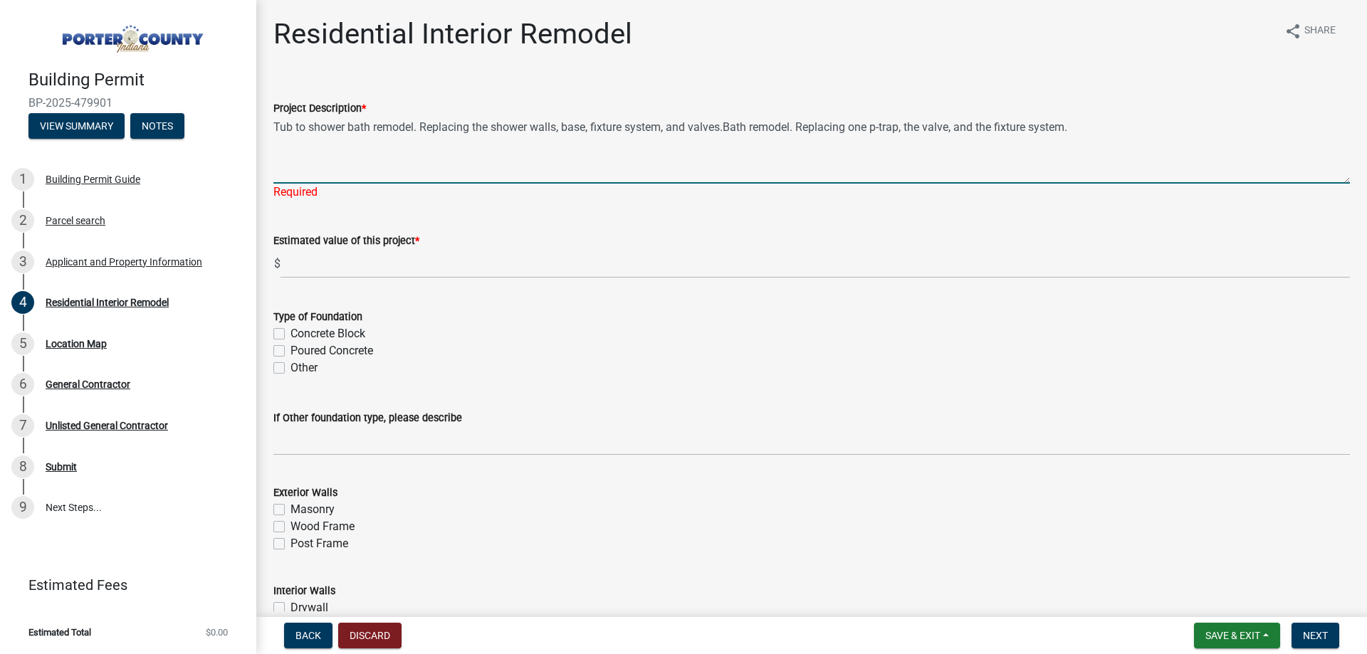
click at [602, 128] on textarea "Tub to shower bath remodel. Replacing the shower walls, base, fixture system, a…" at bounding box center [811, 150] width 1077 height 67
drag, startPoint x: 602, startPoint y: 128, endPoint x: 1124, endPoint y: 132, distance: 521.3
click at [1124, 132] on textarea "Tub to shower bath remodel. Replacing the shower walls, base, fixture system, a…" at bounding box center [811, 150] width 1077 height 67
paste textarea "one p-trap, the valve, and the fixture system"
type textarea "Tub to shower bath remodel. Replacing the shower walls, base, one p-trap, the v…"
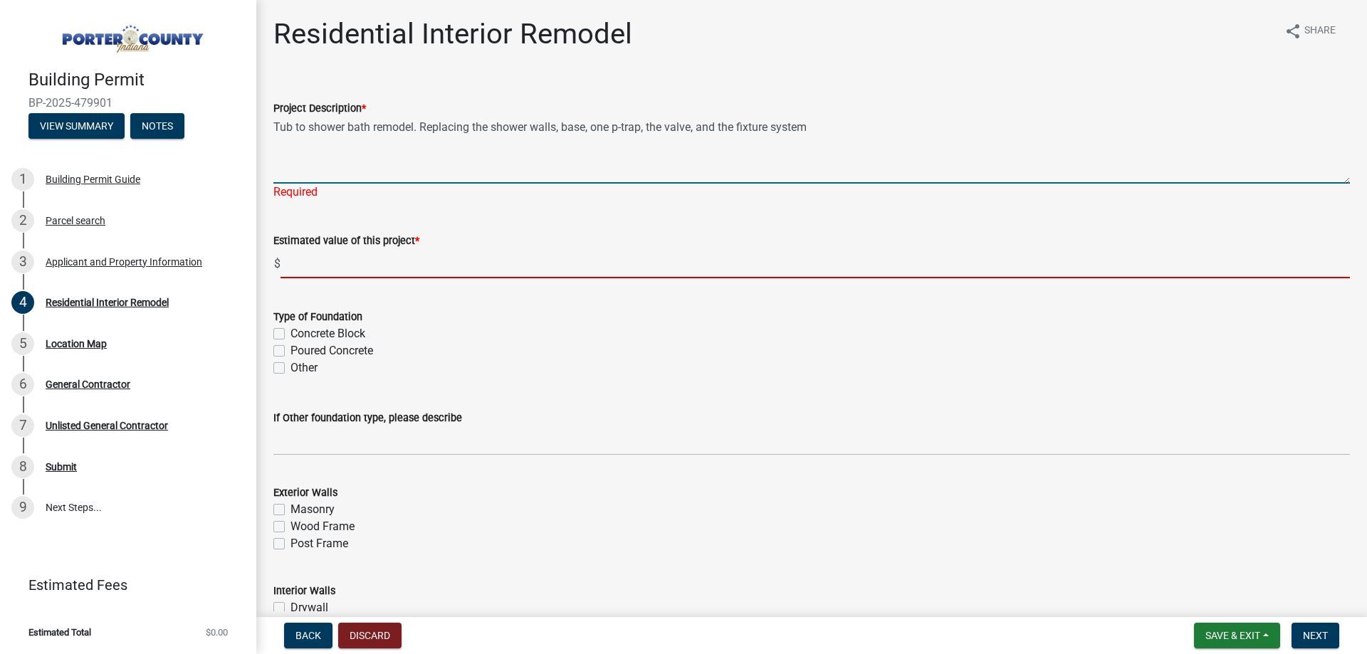
click at [393, 268] on wm-data-entity-input "Estimated value of this project * $" at bounding box center [811, 251] width 1077 height 79
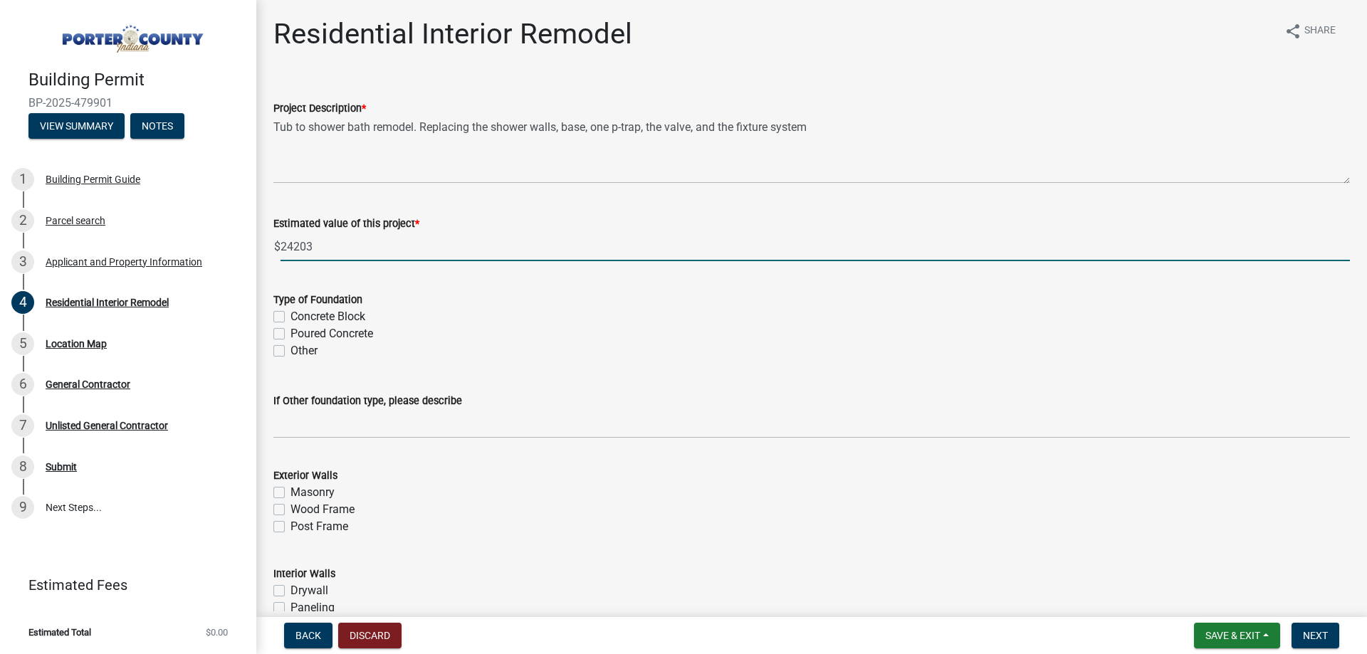
type input "24203"
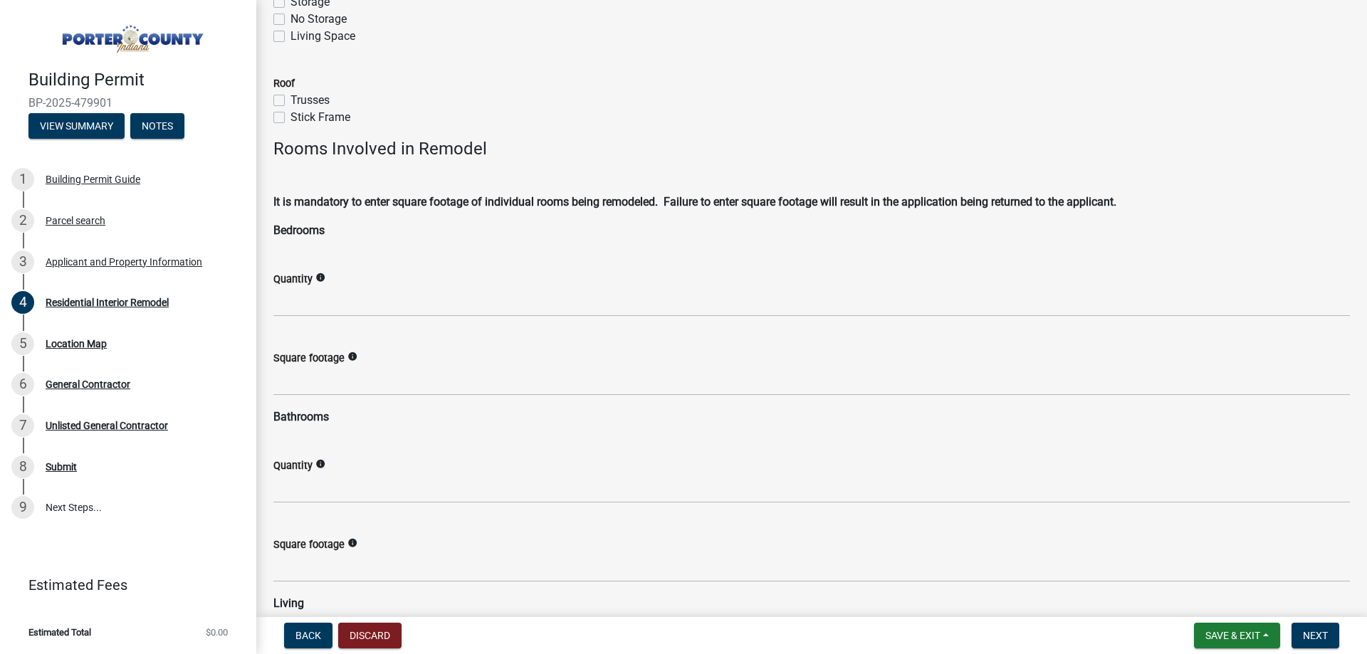
scroll to position [712, 0]
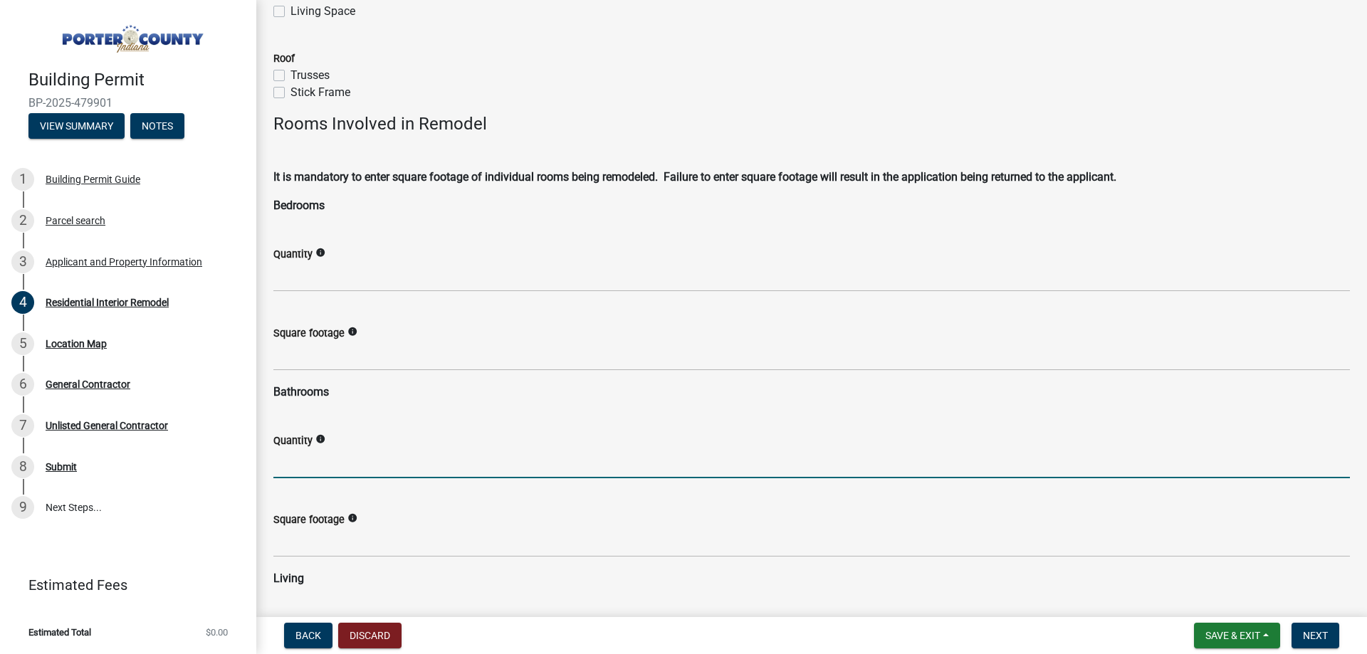
click at [320, 461] on input "text" at bounding box center [811, 463] width 1077 height 29
type input "1"
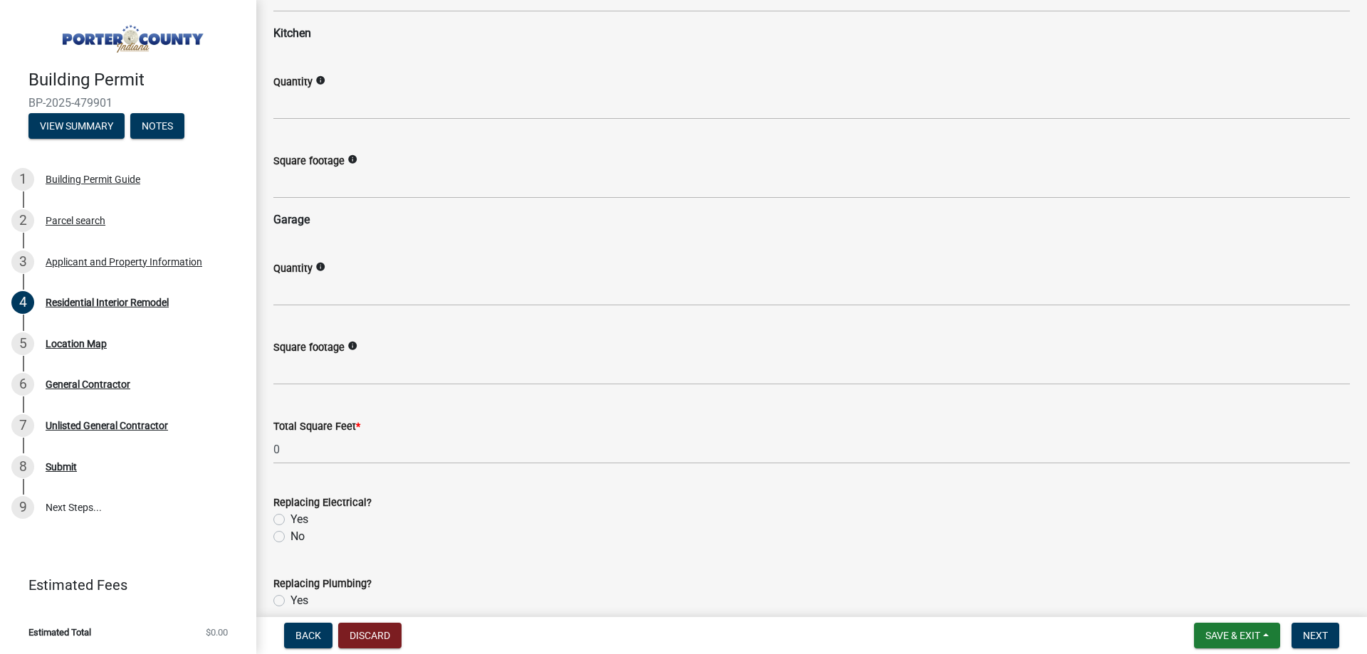
scroll to position [1923, 0]
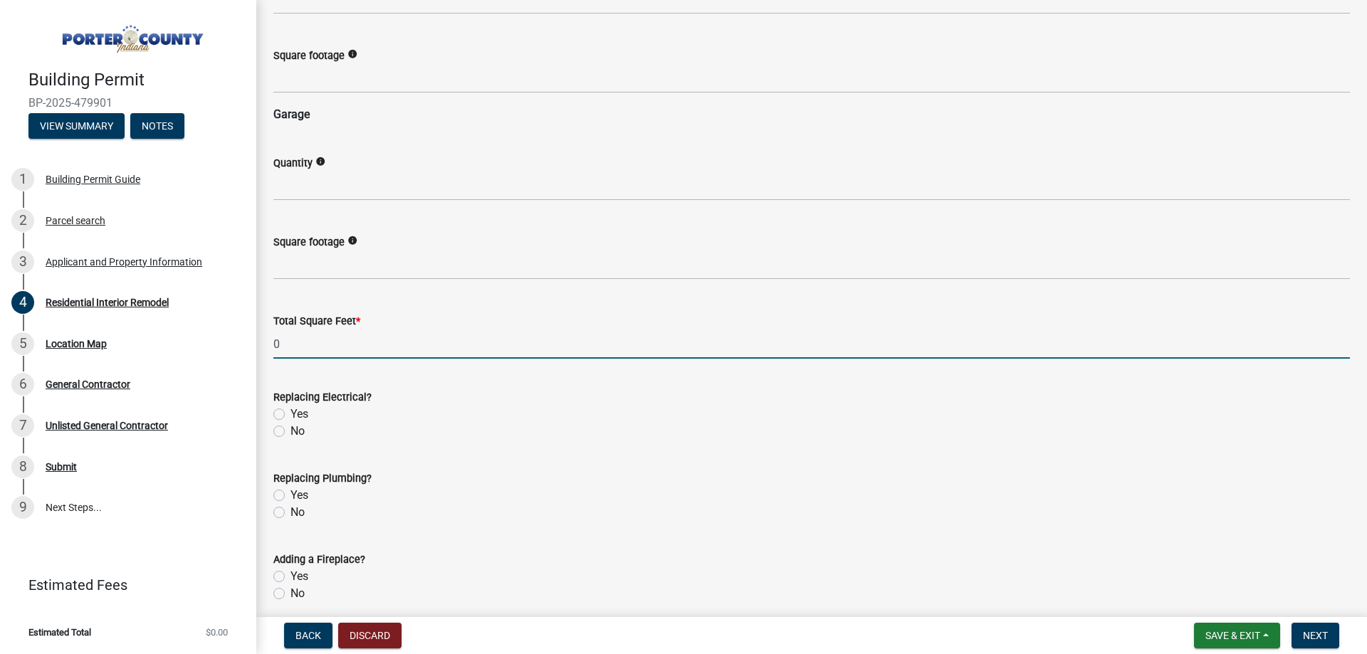
click at [305, 350] on input "0" at bounding box center [811, 344] width 1077 height 29
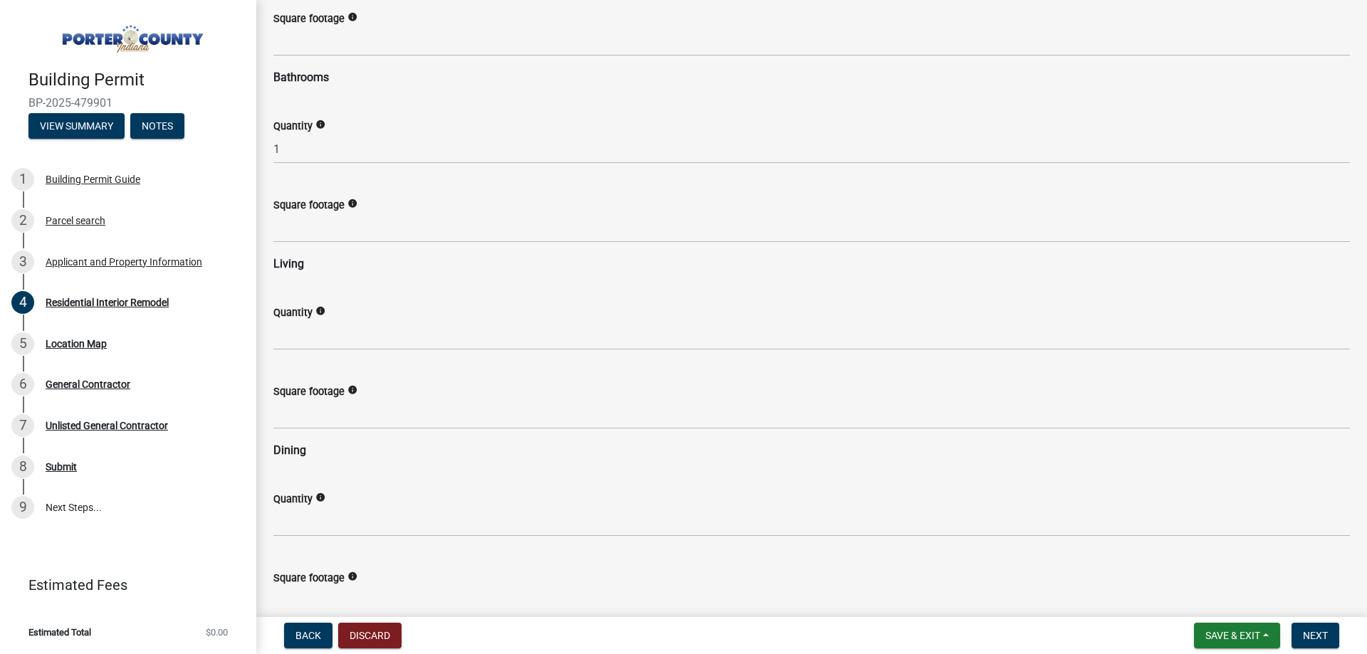
scroll to position [783, 0]
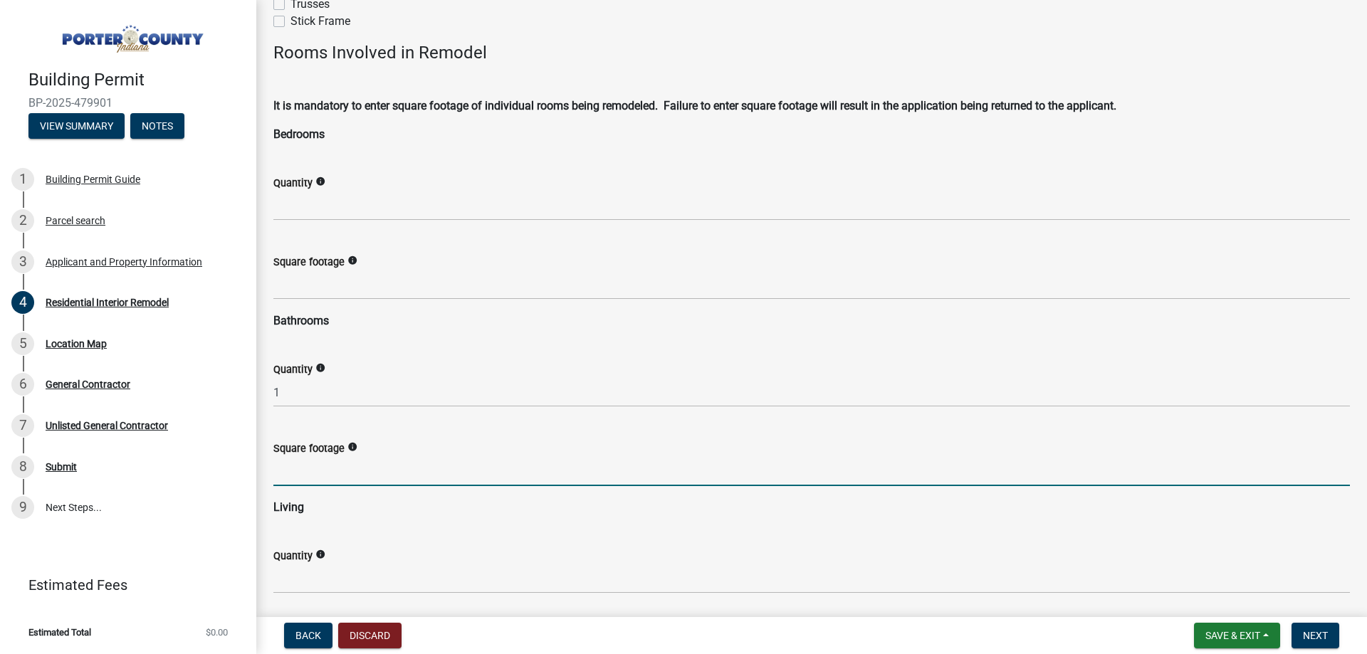
drag, startPoint x: 369, startPoint y: 472, endPoint x: 370, endPoint y: 481, distance: 8.7
click at [368, 472] on input "text" at bounding box center [811, 471] width 1077 height 29
type input "40"
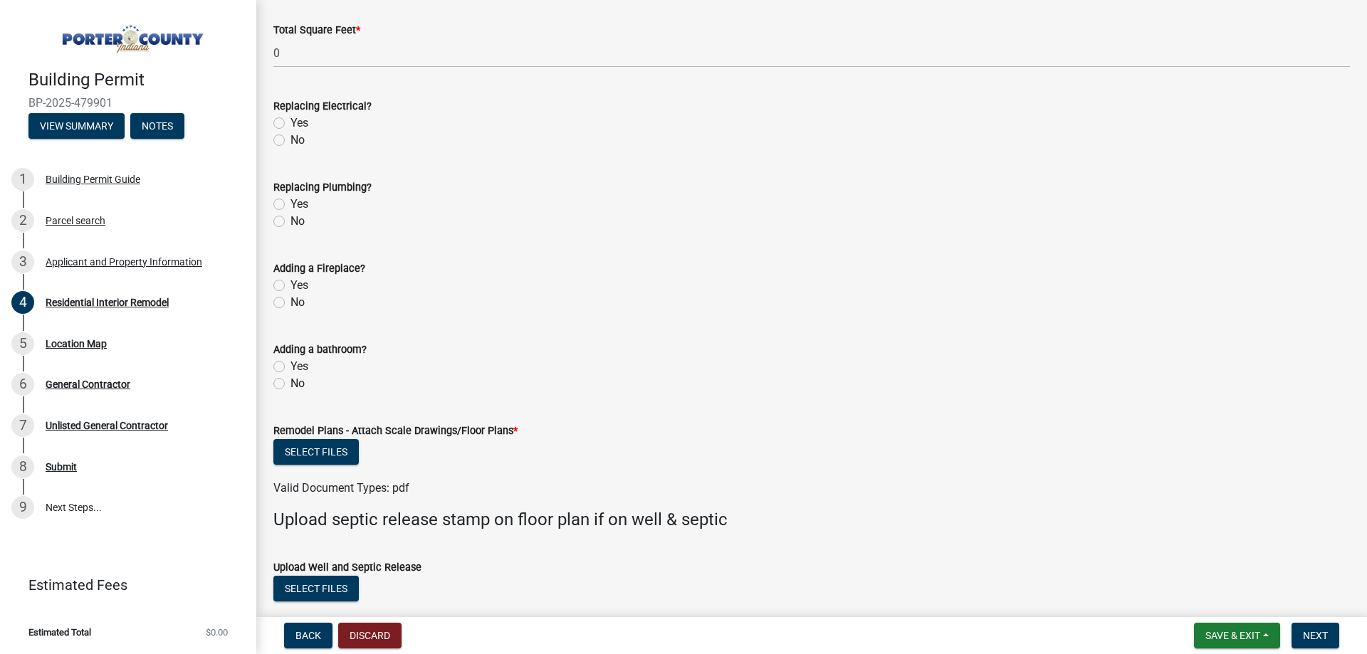
scroll to position [2136, 0]
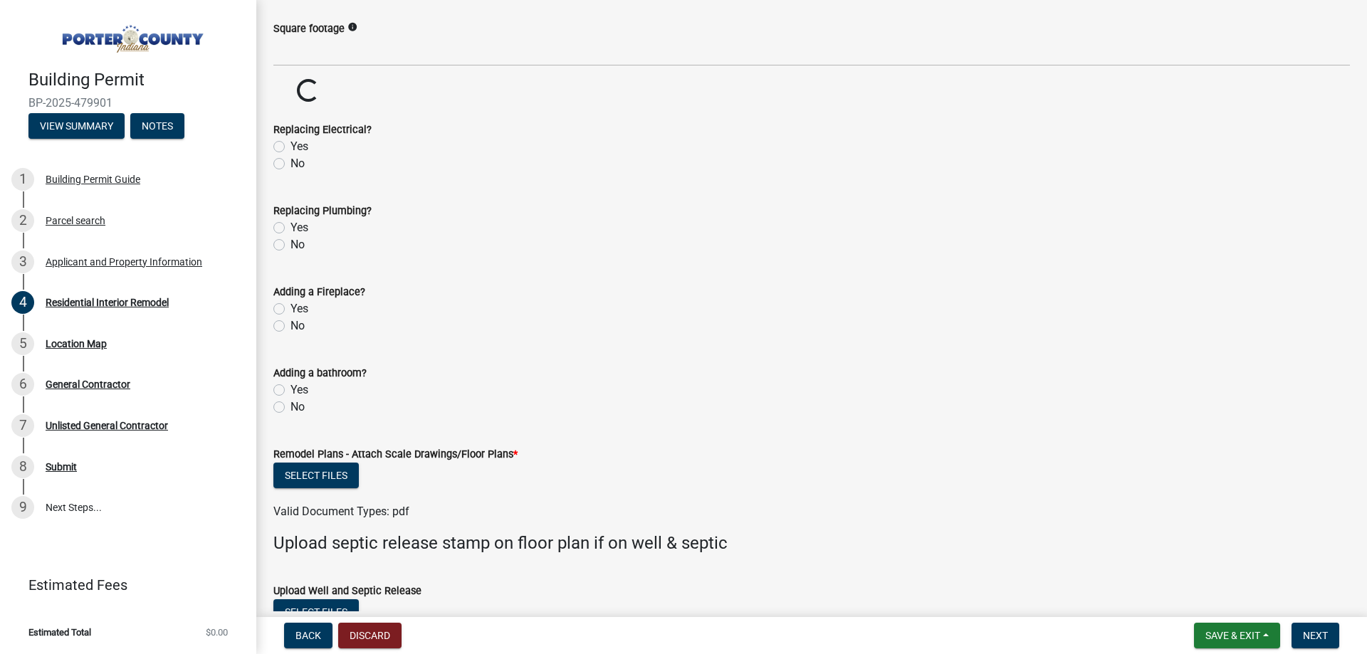
click at [526, 327] on form "Adding a Fireplace? Yes No" at bounding box center [811, 300] width 1077 height 68
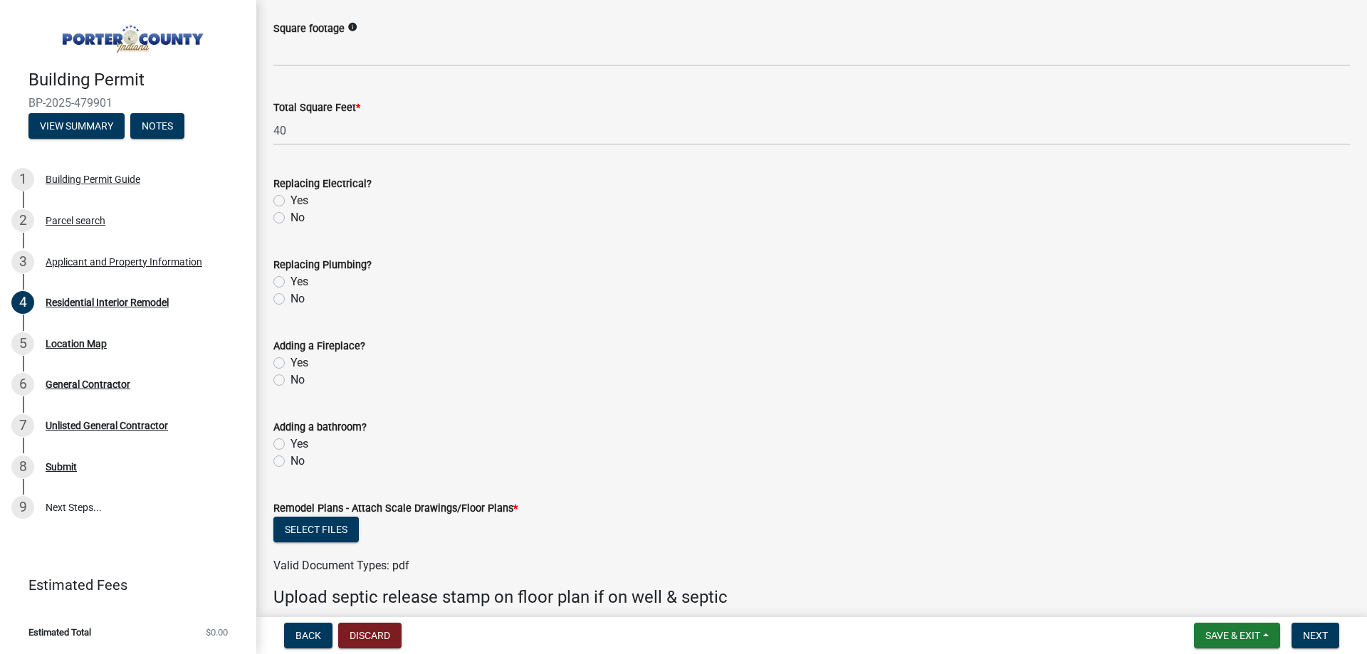
click at [278, 225] on div "No" at bounding box center [811, 217] width 1077 height 17
click at [291, 283] on label "Yes" at bounding box center [300, 281] width 18 height 17
click at [291, 283] on input "Yes" at bounding box center [295, 277] width 9 height 9
radio input "true"
drag, startPoint x: 281, startPoint y: 219, endPoint x: 278, endPoint y: 263, distance: 44.3
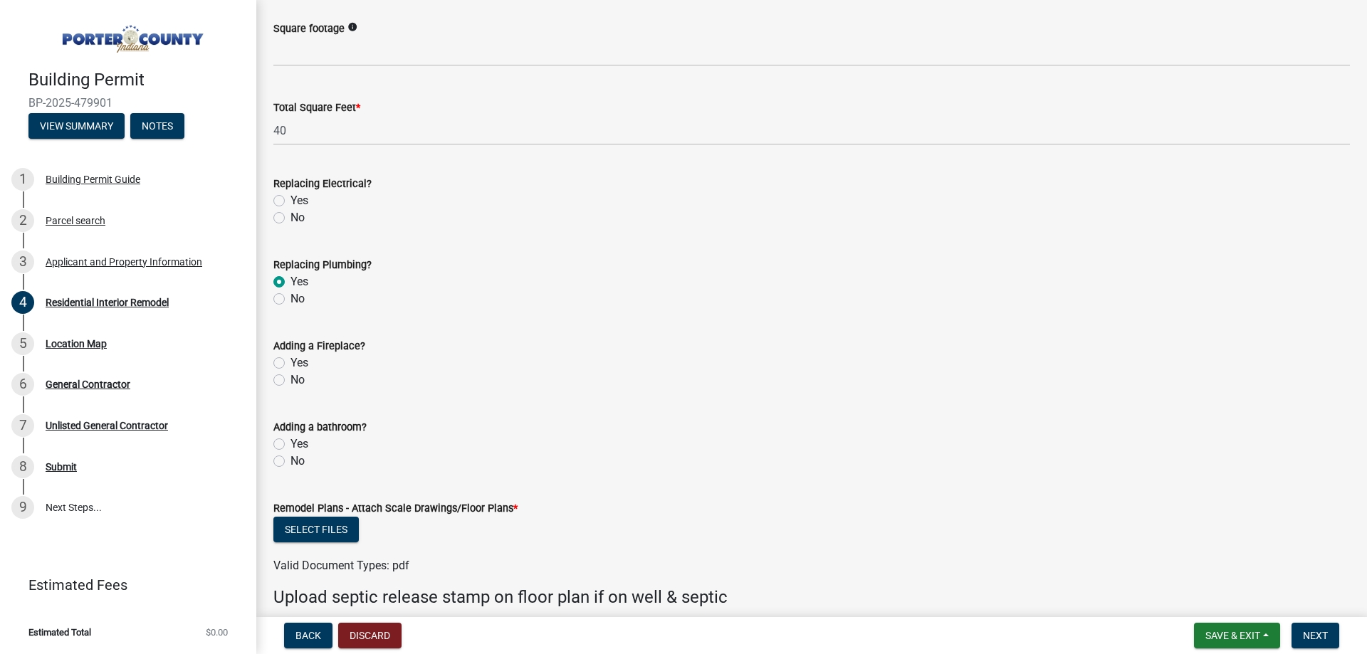
click at [291, 221] on label "No" at bounding box center [298, 217] width 14 height 17
click at [291, 219] on input "No" at bounding box center [295, 213] width 9 height 9
radio input "true"
click at [291, 381] on label "No" at bounding box center [298, 380] width 14 height 17
click at [291, 381] on input "No" at bounding box center [295, 376] width 9 height 9
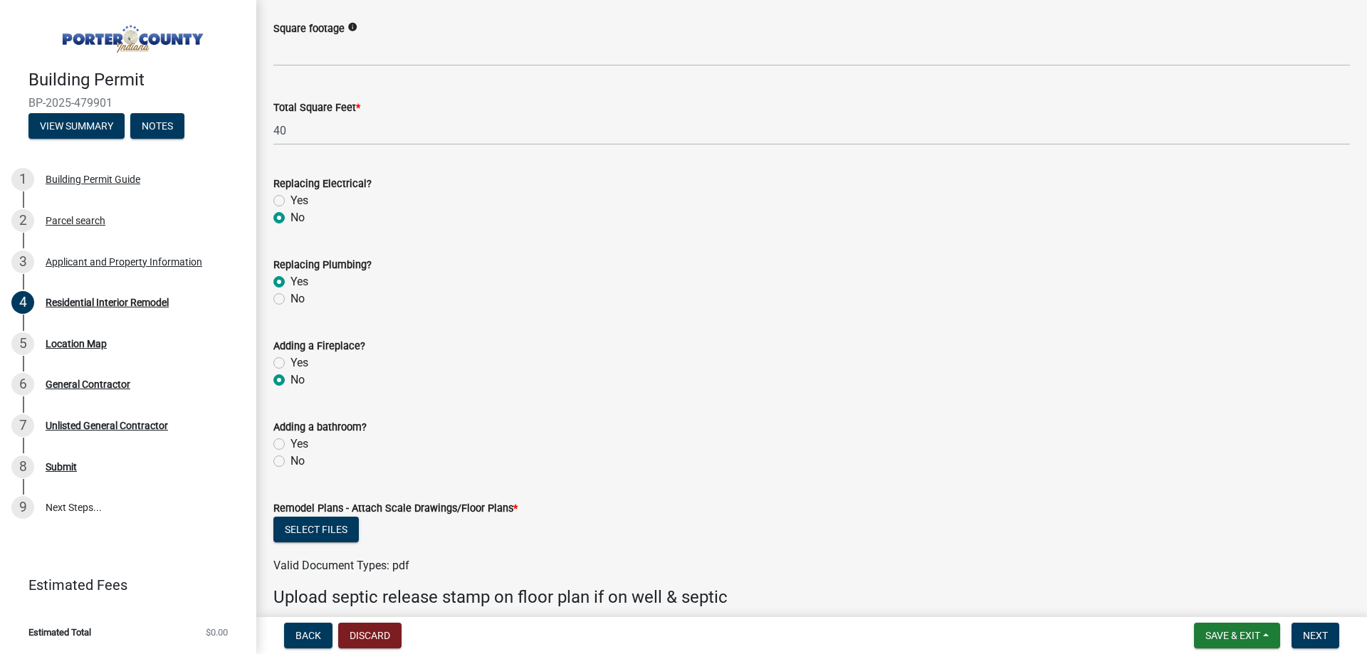
radio input "true"
click at [291, 462] on label "No" at bounding box center [298, 461] width 14 height 17
click at [291, 462] on input "No" at bounding box center [295, 457] width 9 height 9
radio input "true"
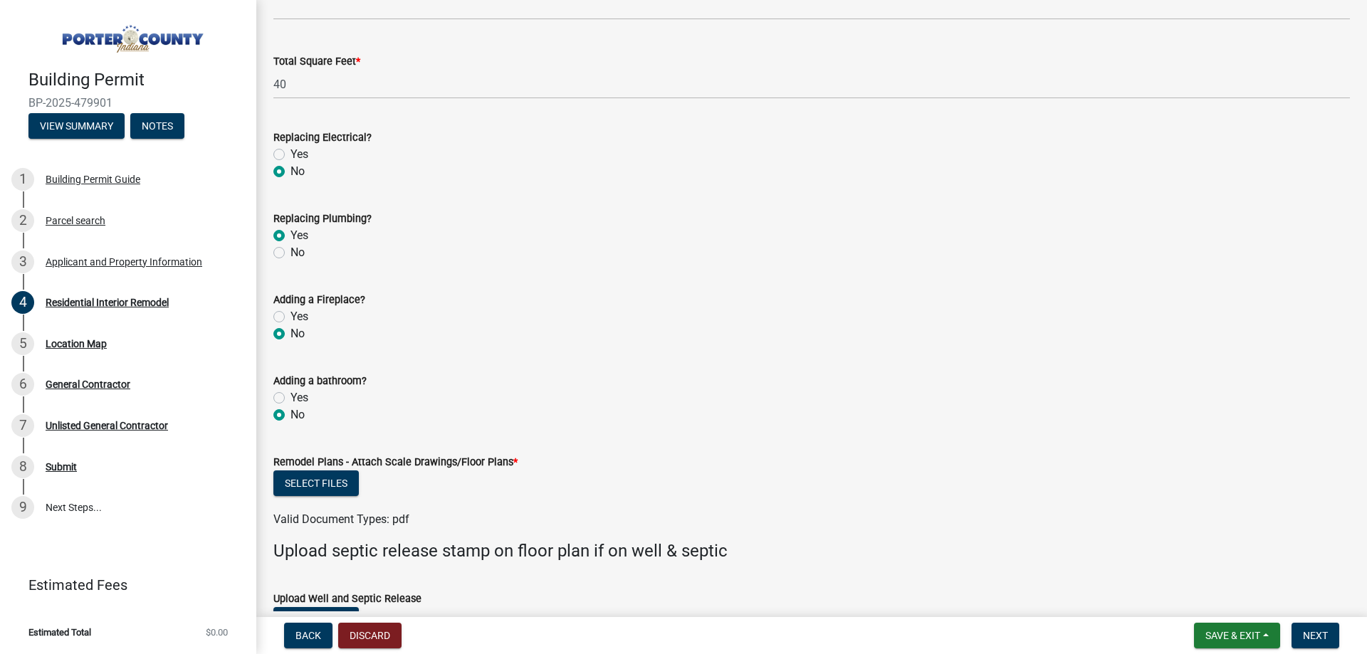
scroll to position [2208, 0]
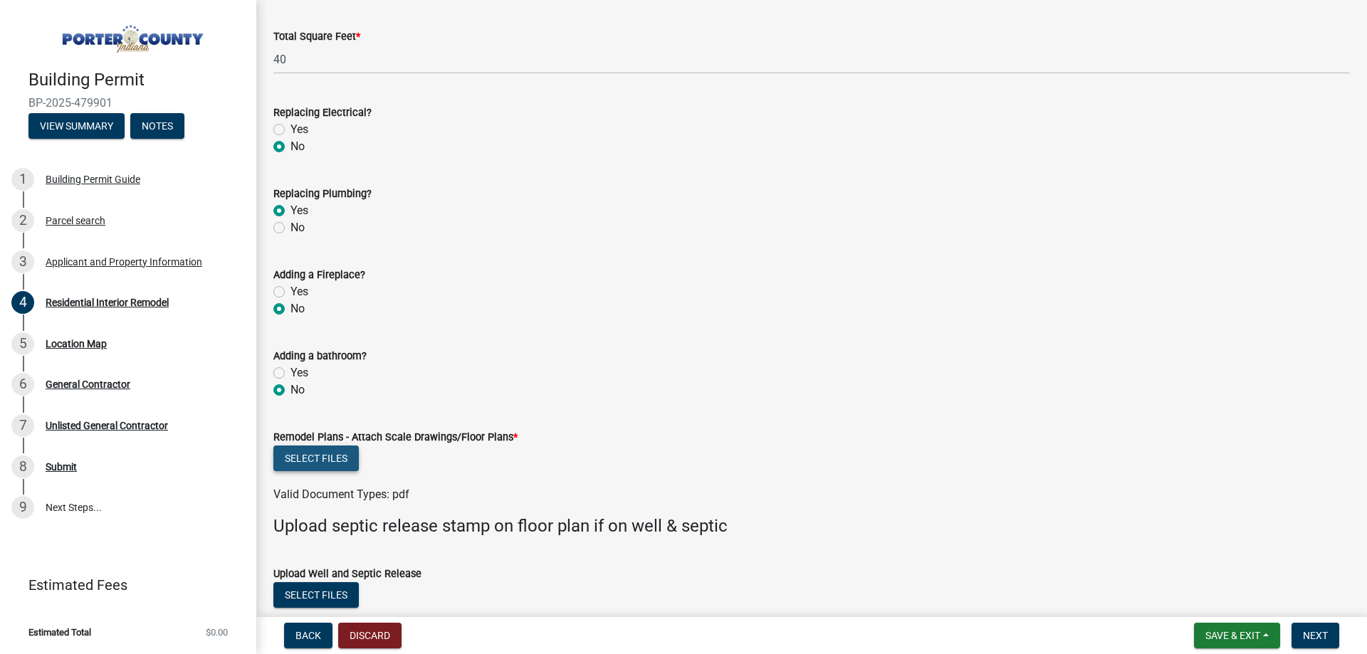
click at [347, 459] on button "Select files" at bounding box center [315, 459] width 85 height 26
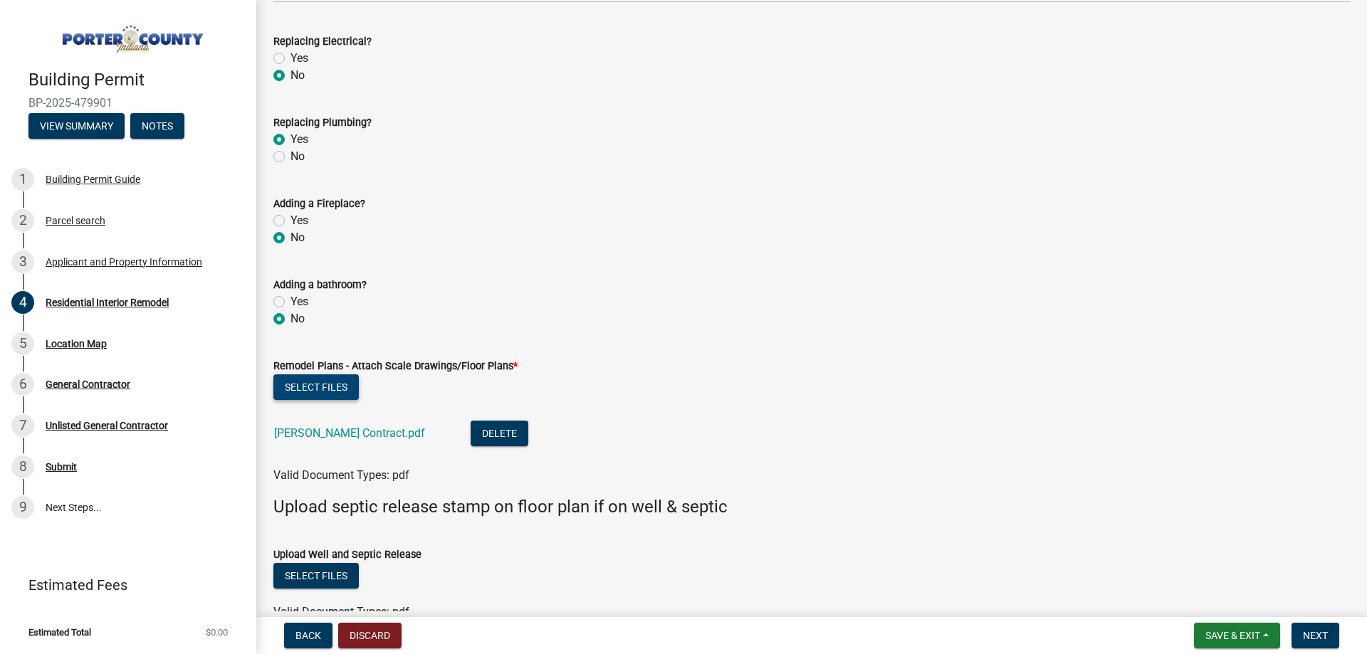
scroll to position [2356, 0]
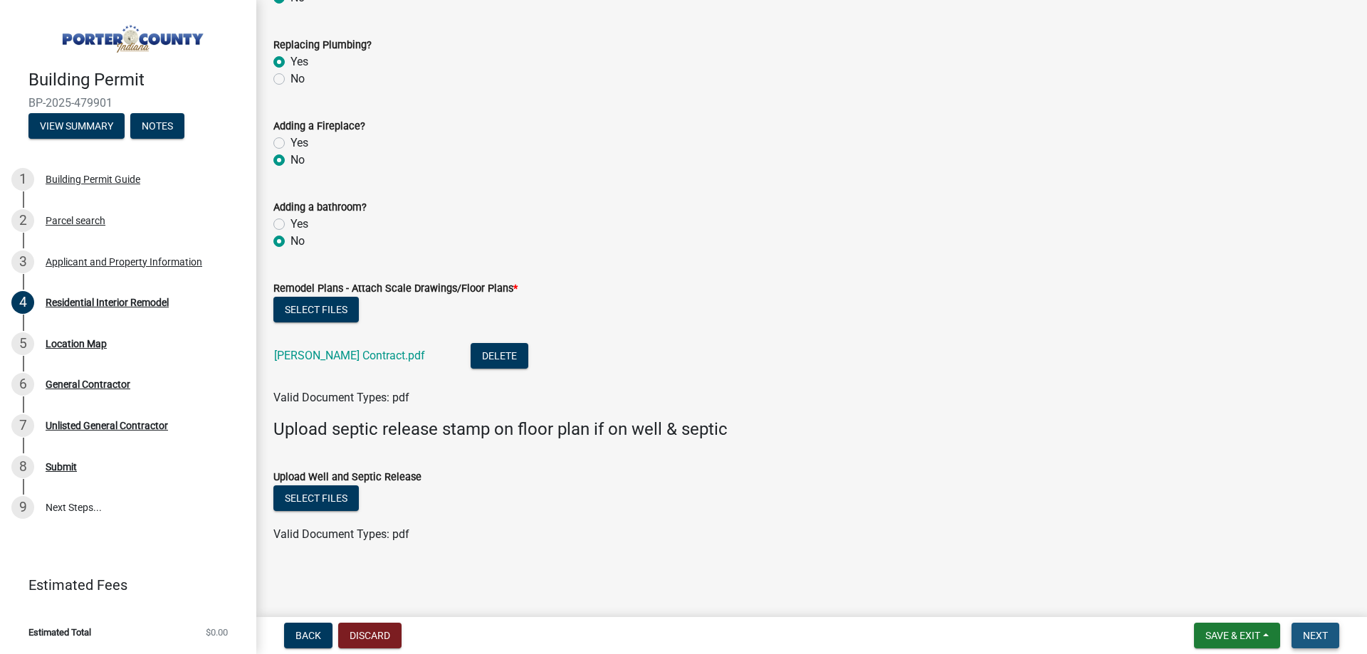
click at [1314, 635] on span "Next" at bounding box center [1315, 635] width 25 height 11
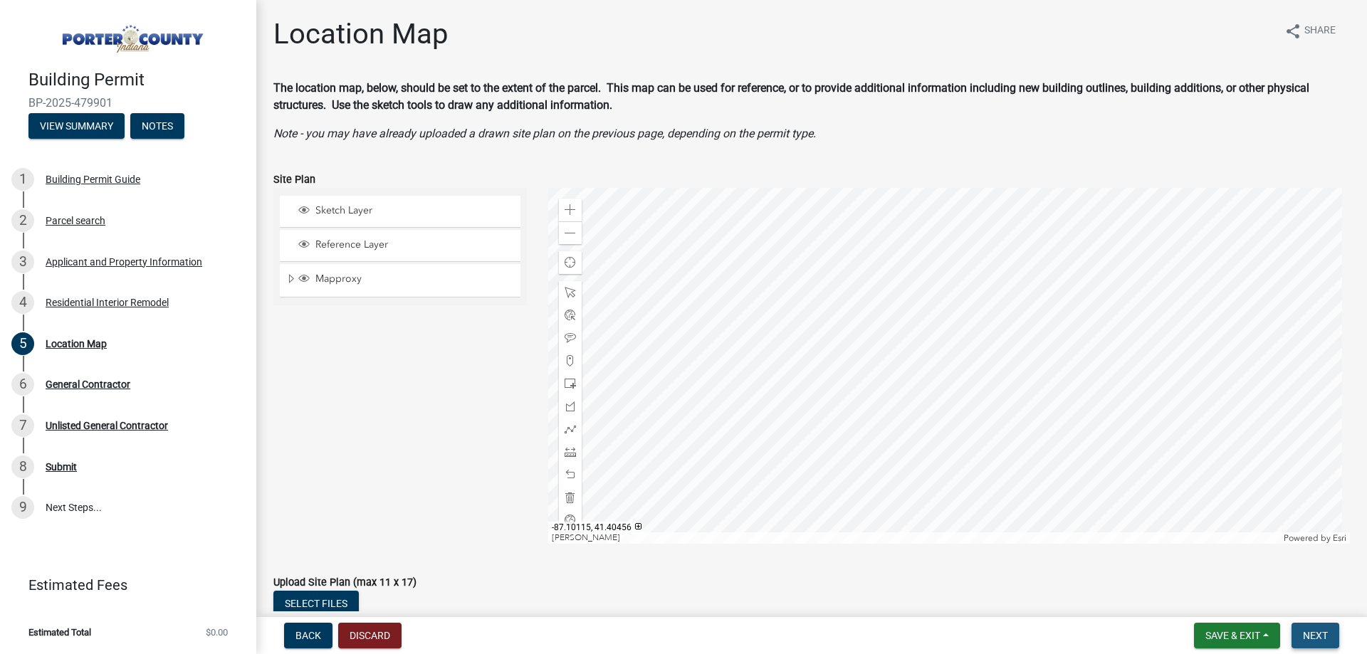
click at [1328, 640] on span "Next" at bounding box center [1315, 635] width 25 height 11
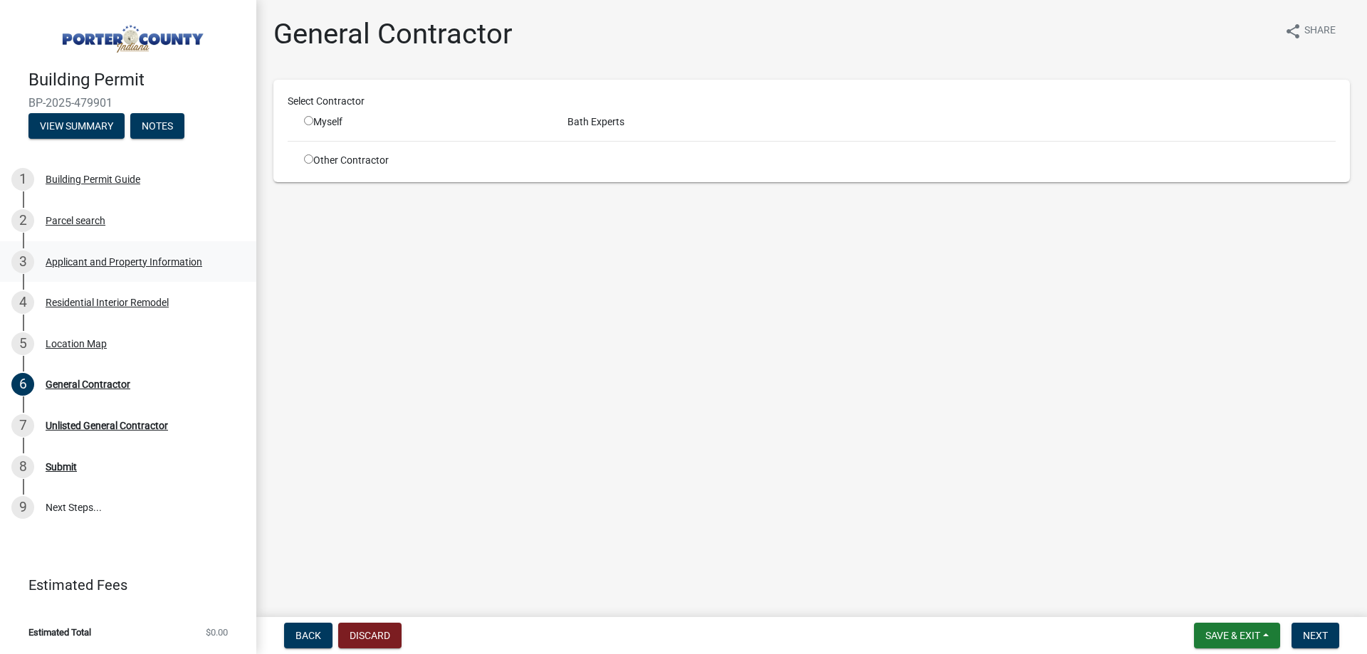
click at [89, 258] on div "Applicant and Property Information" at bounding box center [124, 262] width 157 height 10
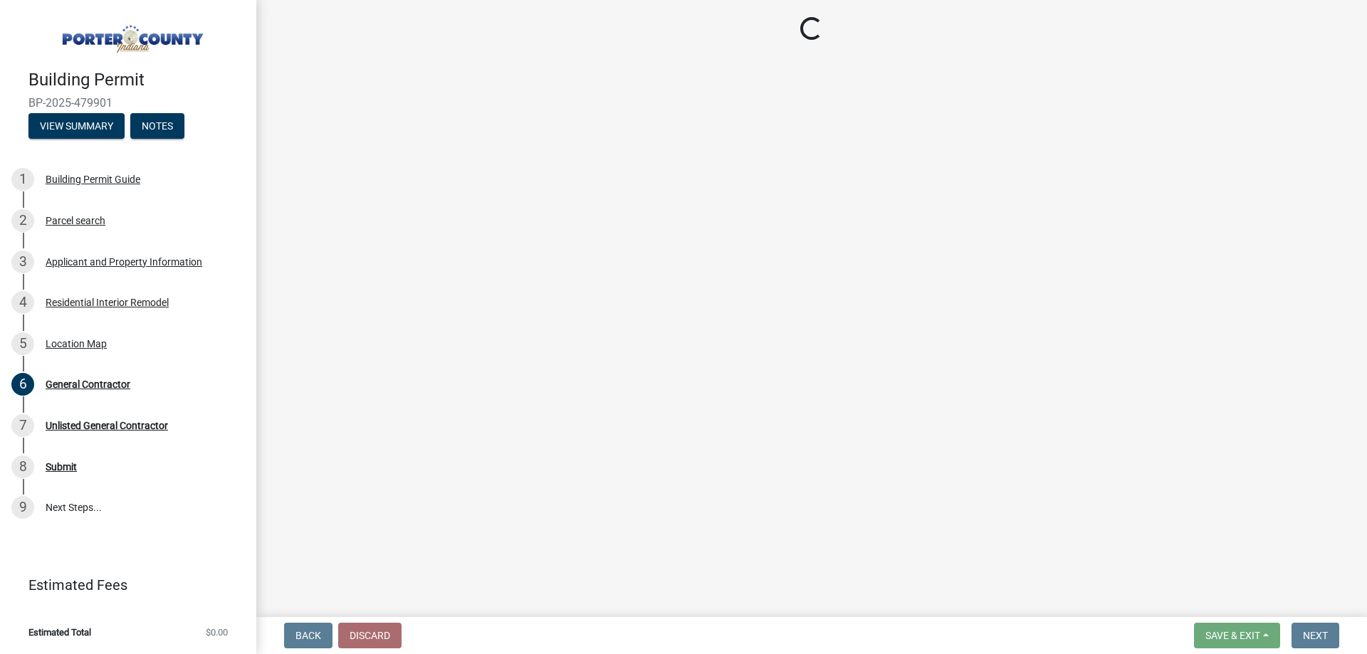
select select "eebc071e-620a-4db8-83e9-cb6b194c67e9"
select select "ea6751d4-6bf7-4a16-89ee-f7801ab82aa1"
select select "271bd504-2c49-4a3f-937e-0db1d3436bac"
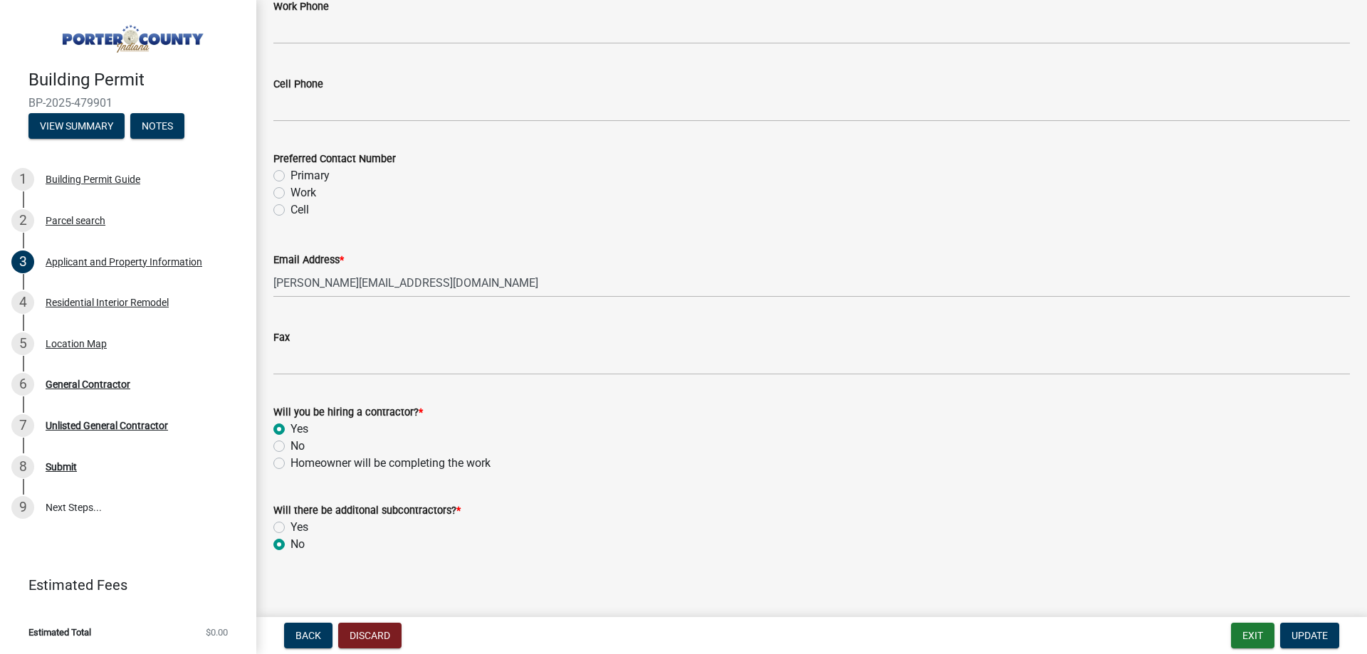
scroll to position [2010, 0]
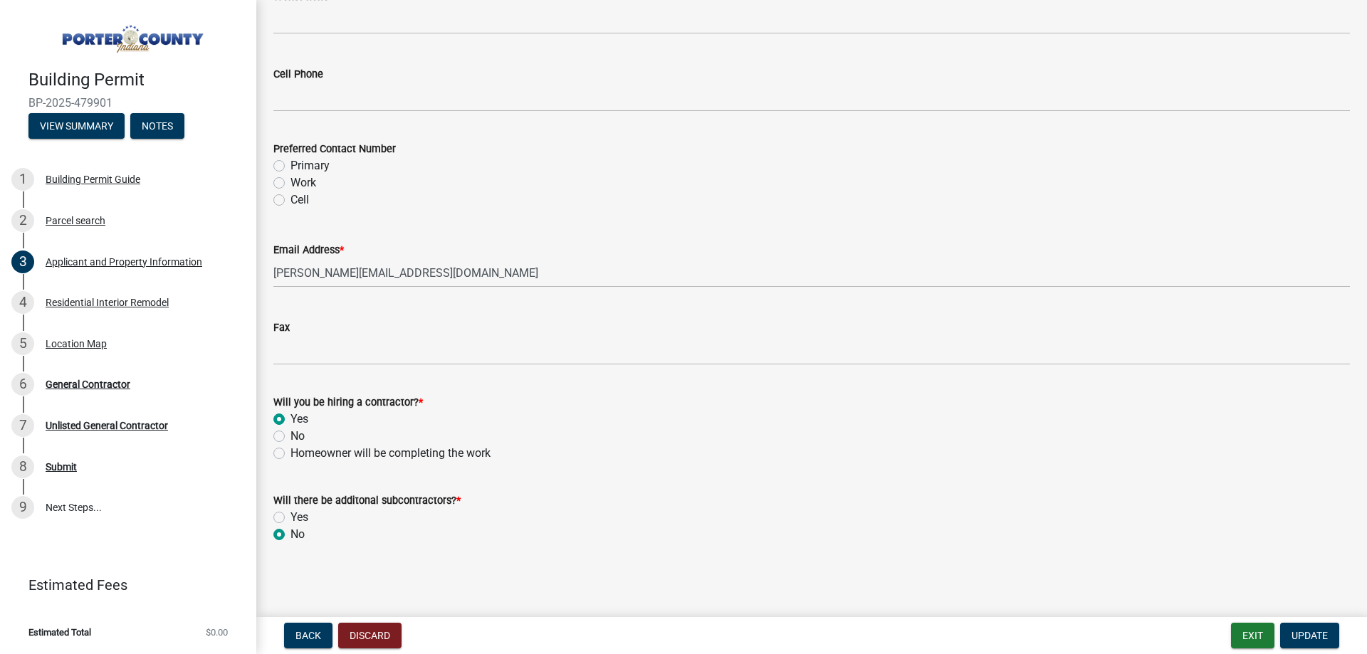
click at [291, 433] on label "No" at bounding box center [298, 436] width 14 height 17
click at [291, 433] on input "No" at bounding box center [295, 432] width 9 height 9
radio input "true"
click at [291, 422] on label "Yes" at bounding box center [300, 419] width 18 height 17
click at [291, 420] on input "Yes" at bounding box center [295, 415] width 9 height 9
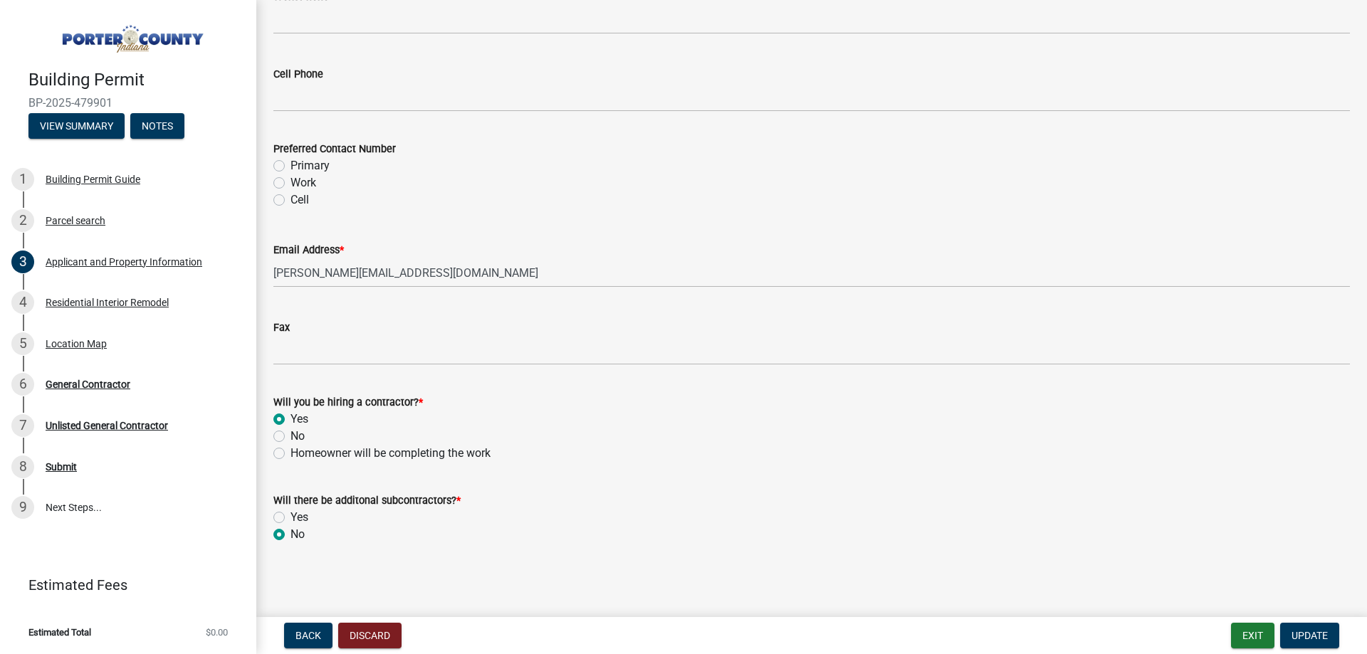
radio input "true"
click at [112, 387] on div "General Contractor" at bounding box center [88, 385] width 85 height 10
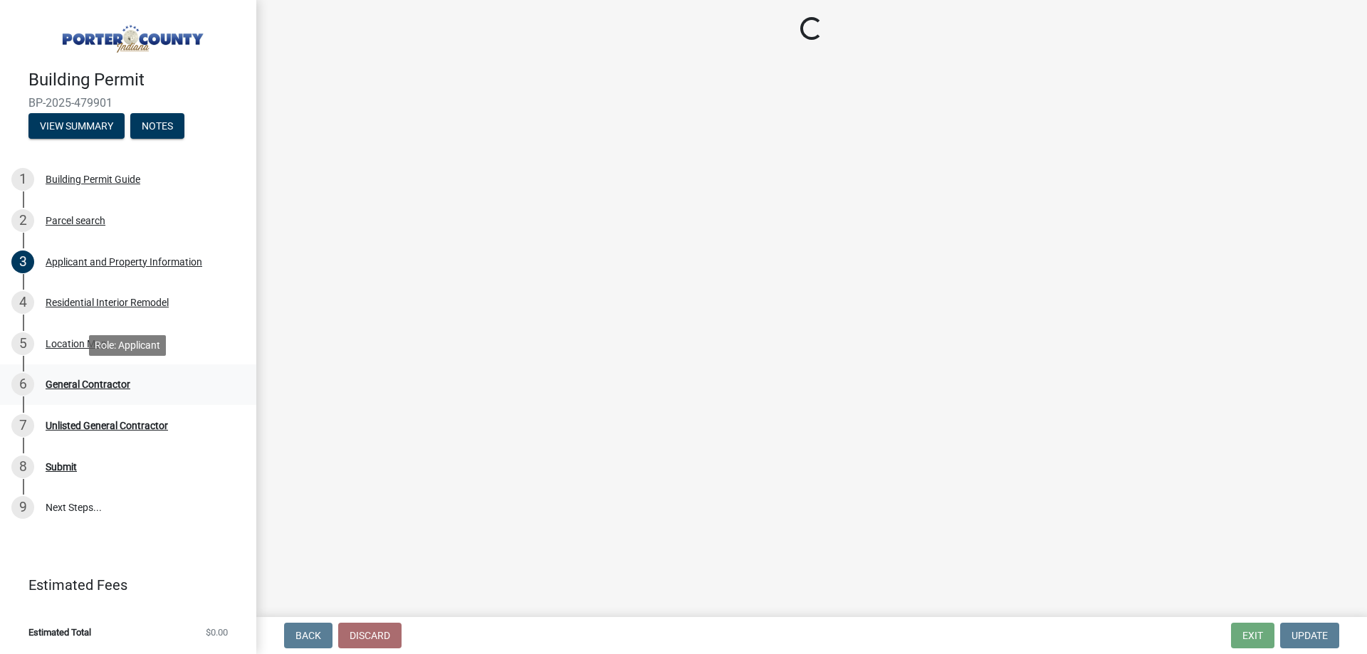
scroll to position [0, 0]
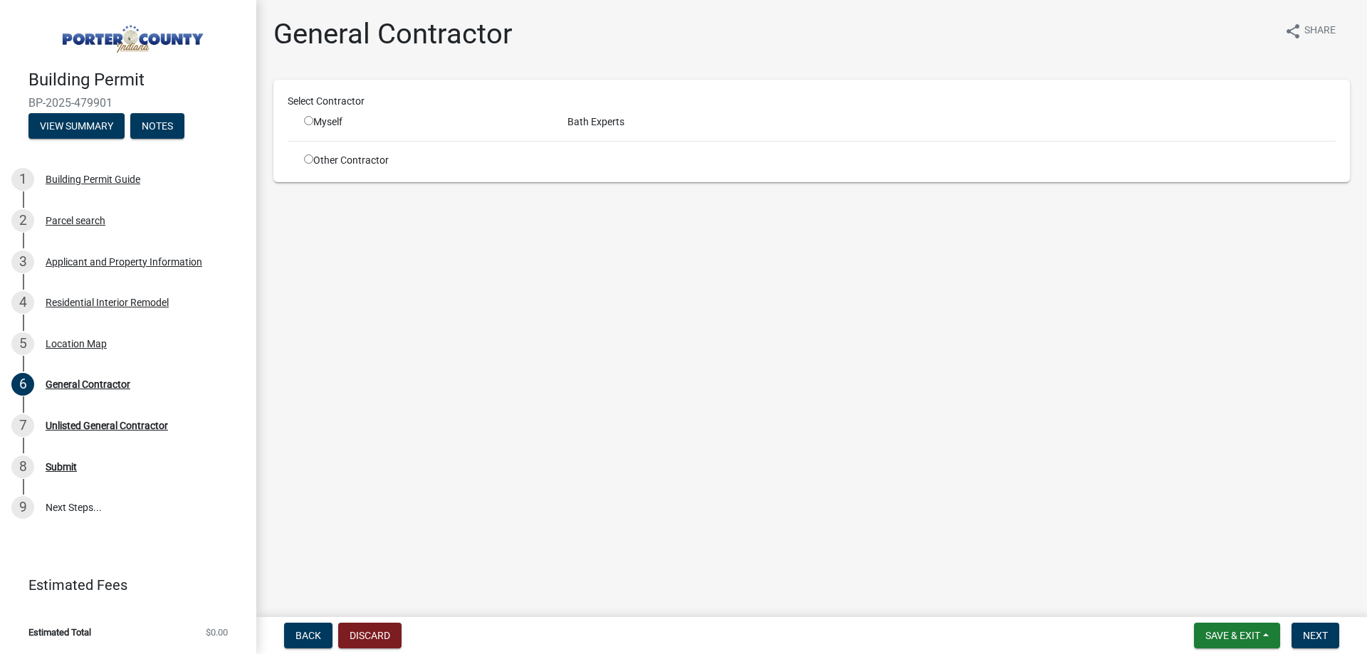
click at [308, 117] on input "radio" at bounding box center [308, 120] width 9 height 9
radio input "true"
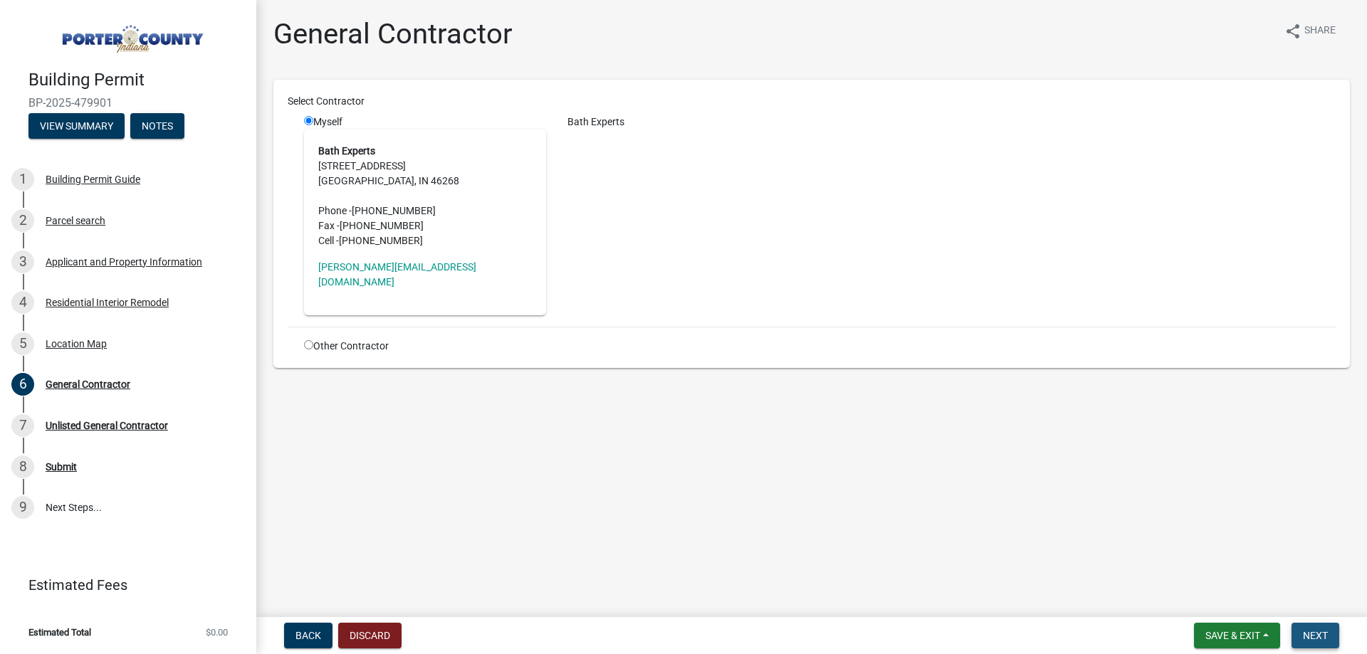
click at [1317, 637] on span "Next" at bounding box center [1315, 635] width 25 height 11
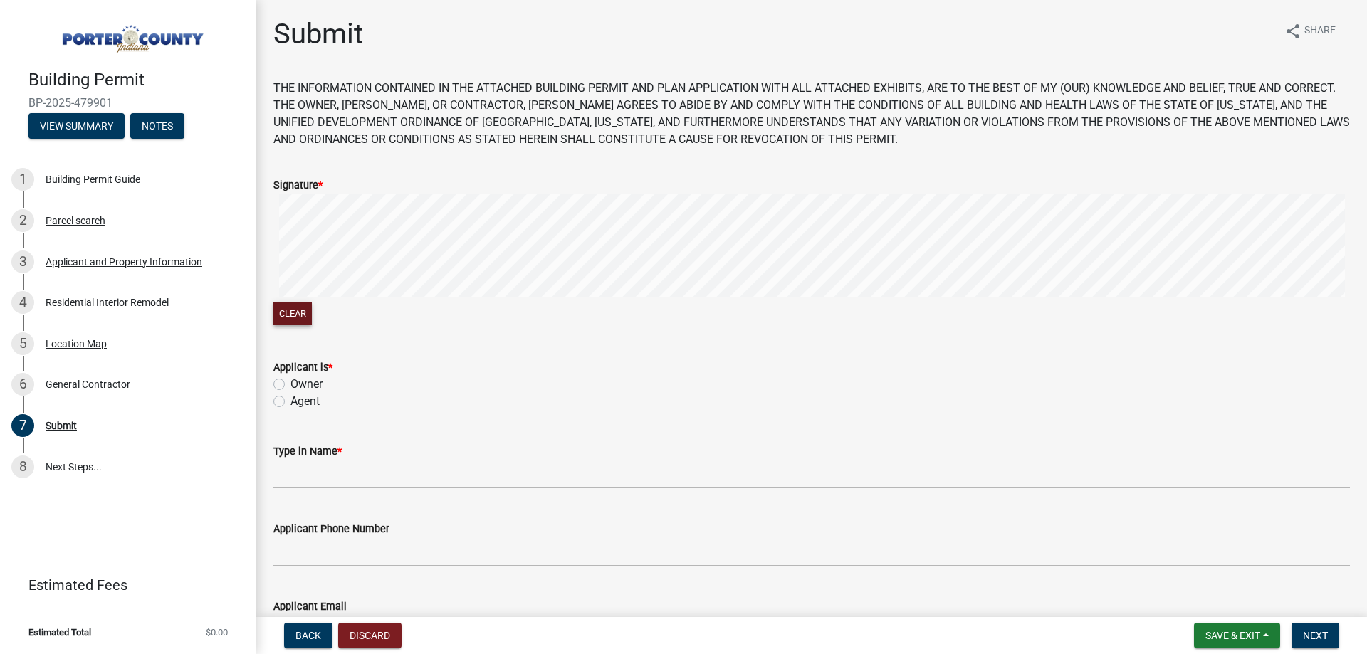
click at [301, 315] on button "Clear" at bounding box center [292, 314] width 38 height 24
click at [307, 311] on button "Clear" at bounding box center [292, 314] width 38 height 24
drag, startPoint x: 308, startPoint y: 318, endPoint x: 338, endPoint y: 308, distance: 31.1
click at [308, 318] on button "Clear" at bounding box center [292, 314] width 38 height 24
click at [301, 321] on button "Clear" at bounding box center [292, 314] width 38 height 24
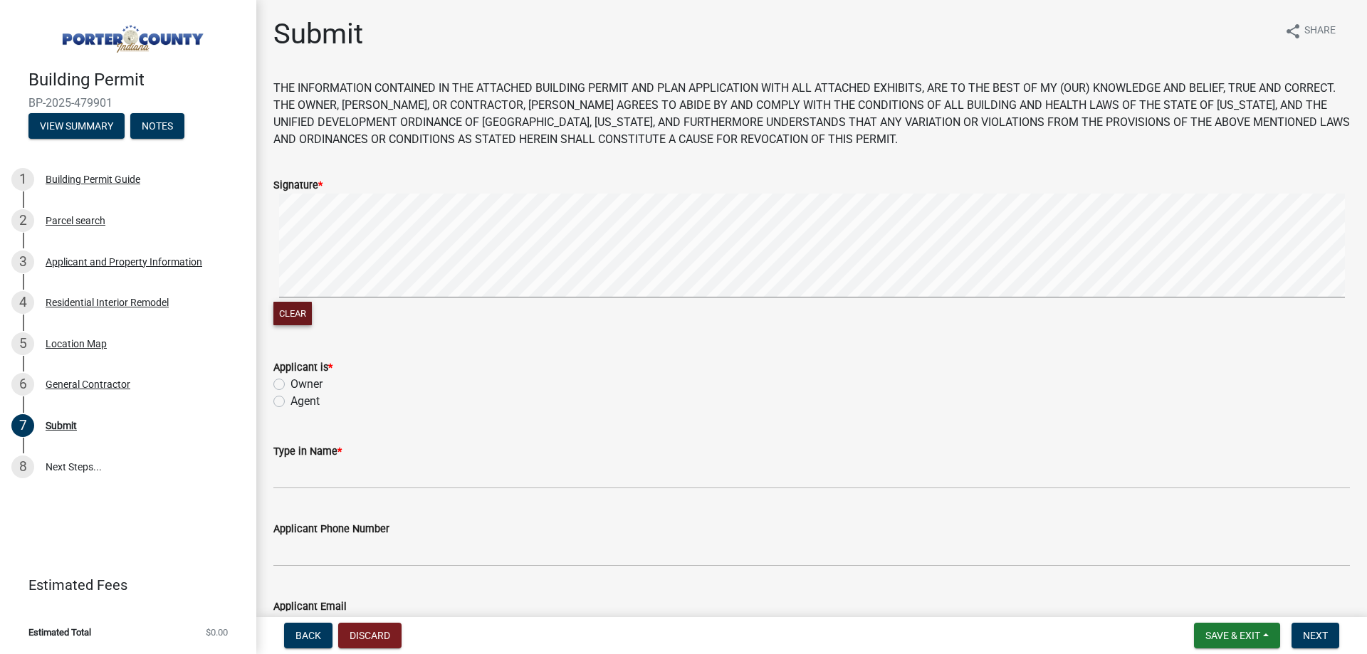
click at [537, 299] on signature-pad at bounding box center [811, 248] width 1077 height 108
click at [273, 407] on div "Applicant is * Owner Agent" at bounding box center [812, 376] width 1098 height 68
click at [291, 405] on label "Agent" at bounding box center [305, 401] width 29 height 17
click at [291, 402] on input "Agent" at bounding box center [295, 397] width 9 height 9
radio input "true"
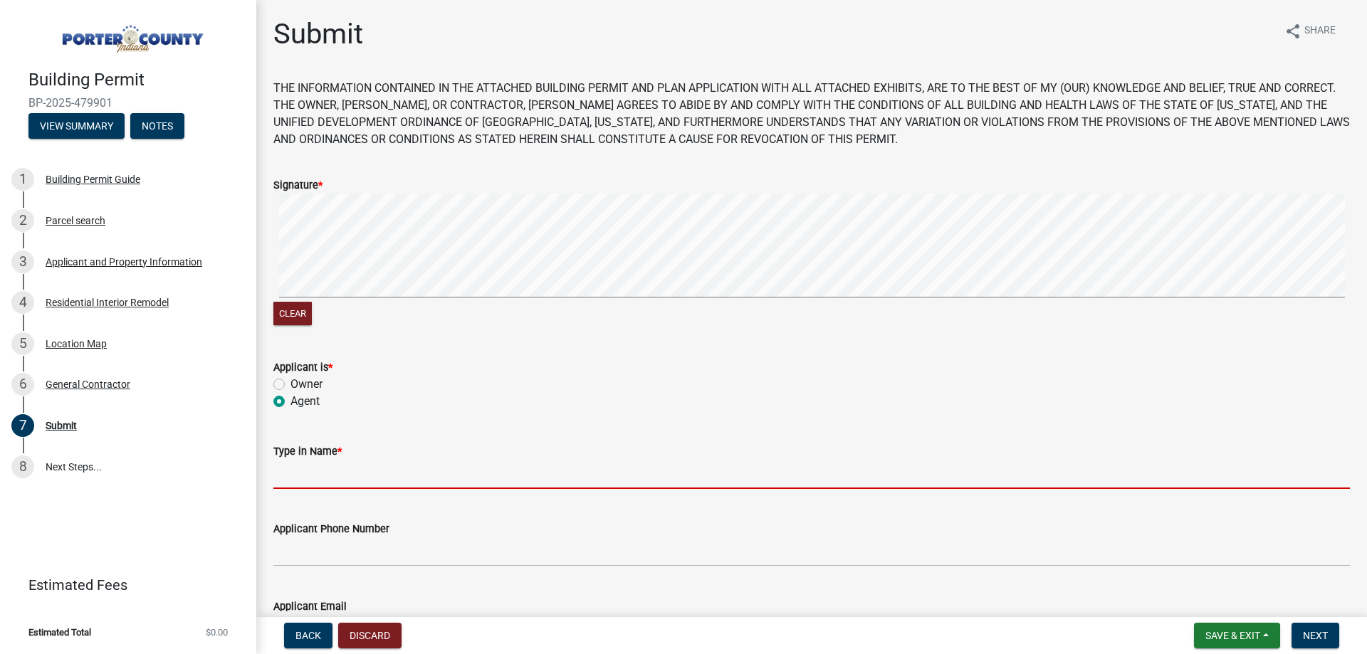
click at [348, 473] on input "Type in Name *" at bounding box center [811, 474] width 1077 height 29
type input "[PERSON_NAME]"
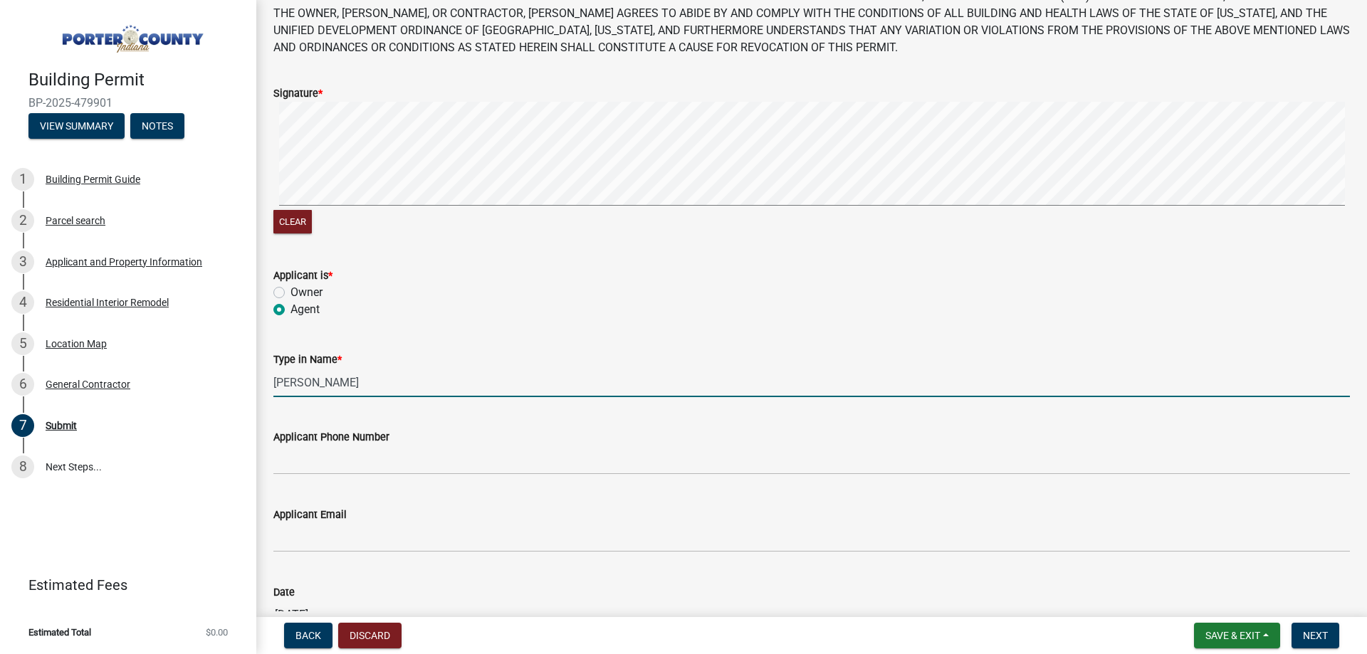
scroll to position [188, 0]
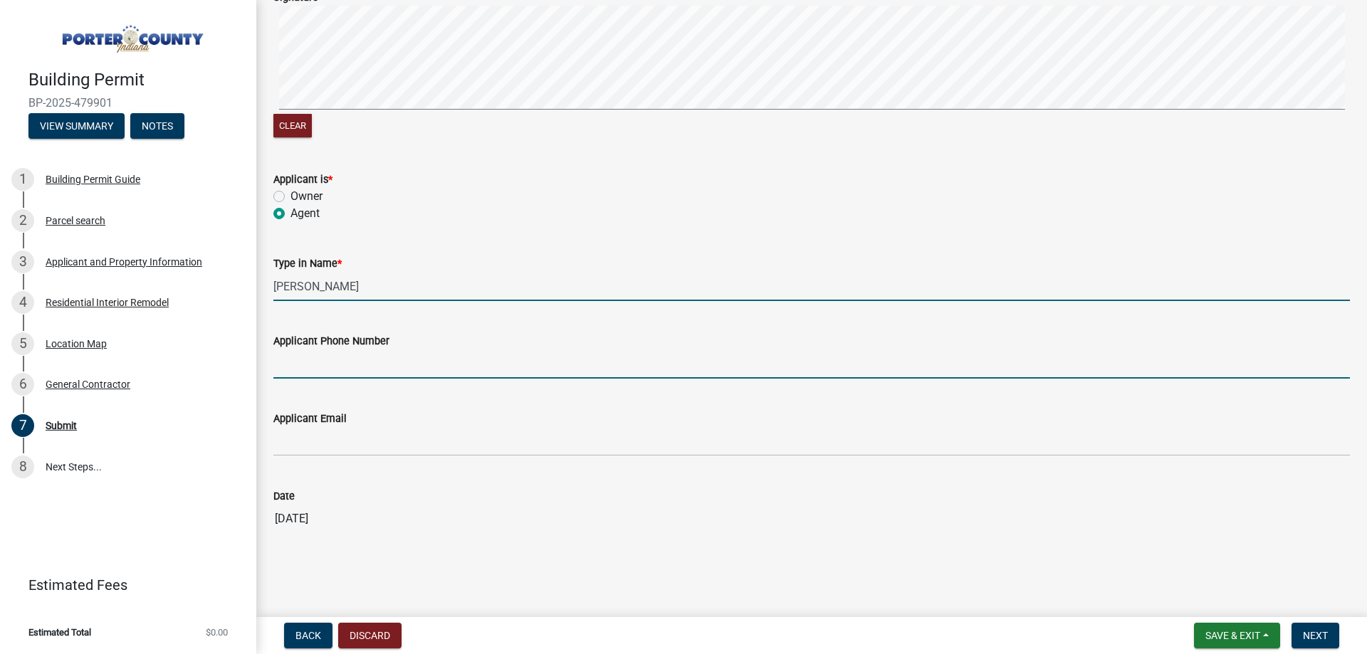
click at [324, 372] on input "Applicant Phone Number" at bounding box center [811, 364] width 1077 height 29
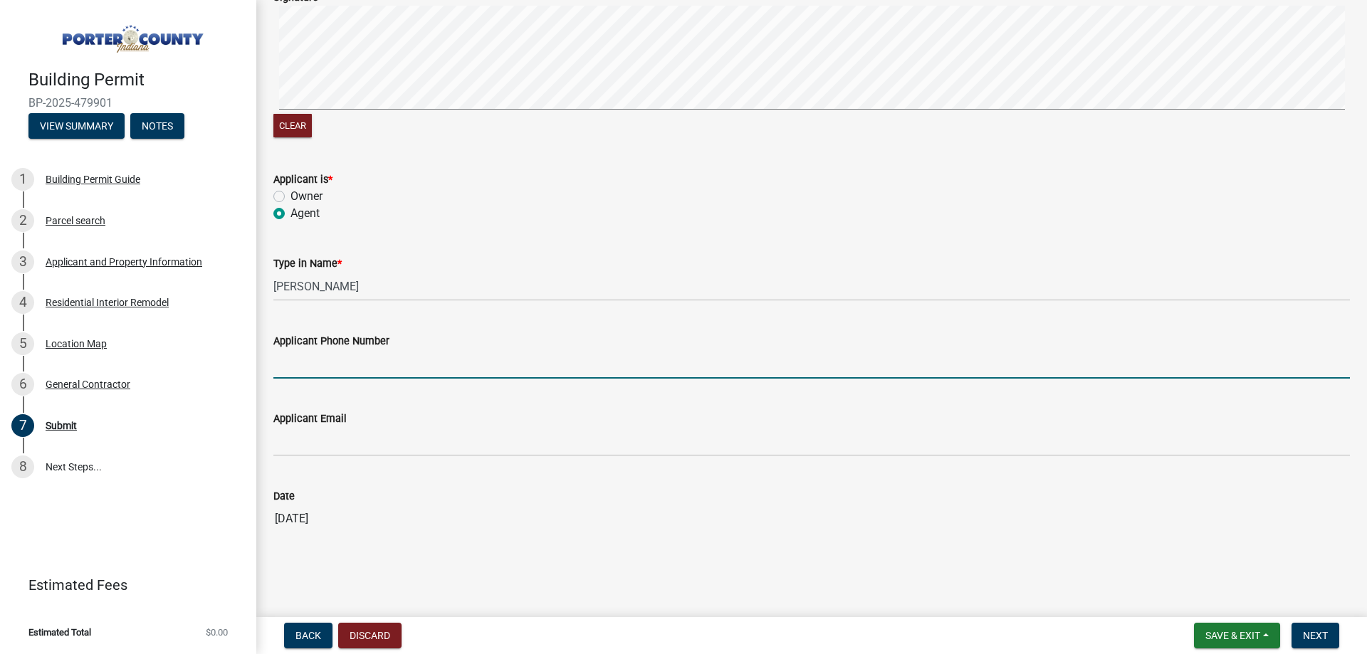
type input "[PHONE_NUMBER]"
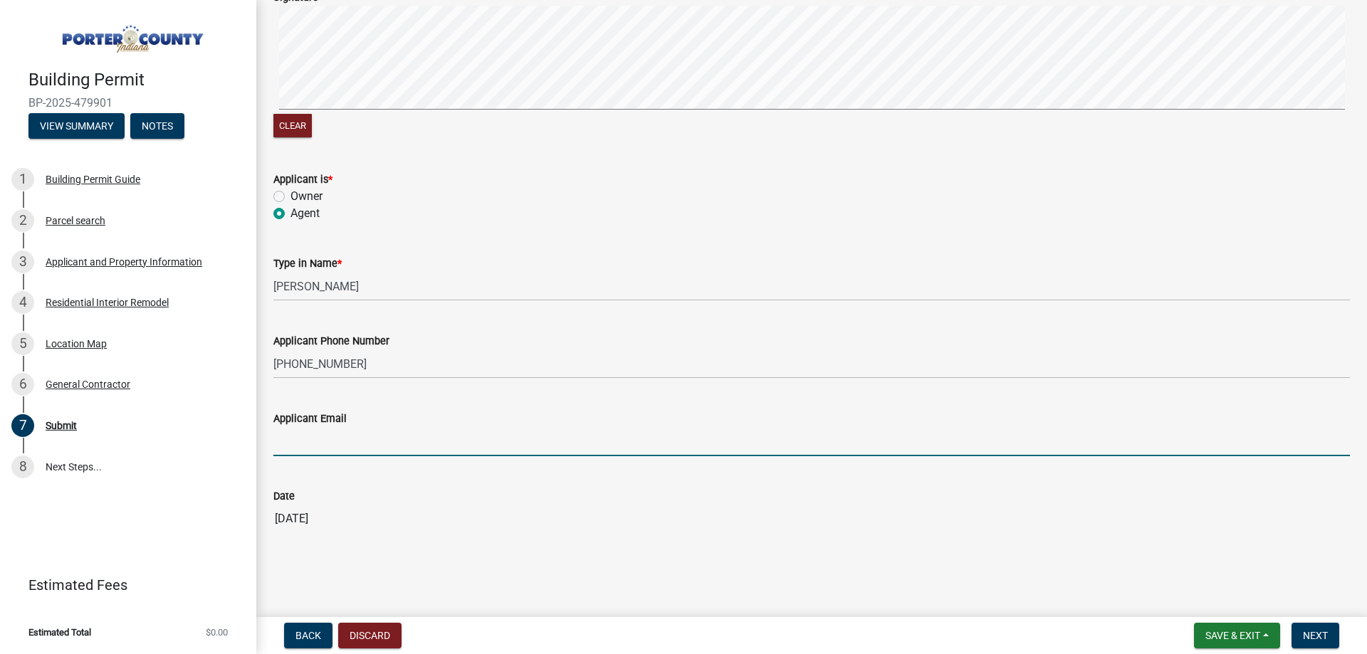
drag, startPoint x: 349, startPoint y: 444, endPoint x: 354, endPoint y: 452, distance: 9.3
click at [349, 444] on input "Applicant Email" at bounding box center [811, 441] width 1077 height 29
type input "[EMAIL_ADDRESS][DOMAIN_NAME]"
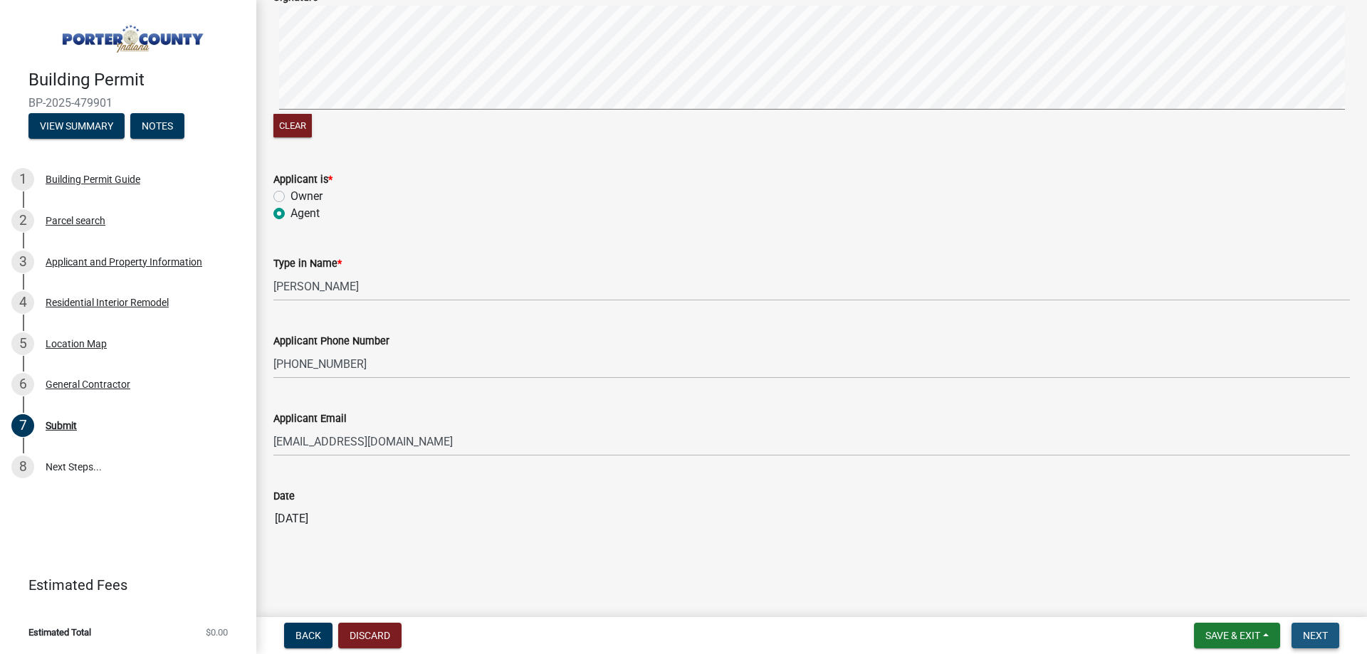
click at [1308, 645] on button "Next" at bounding box center [1316, 636] width 48 height 26
